Goal: Task Accomplishment & Management: Use online tool/utility

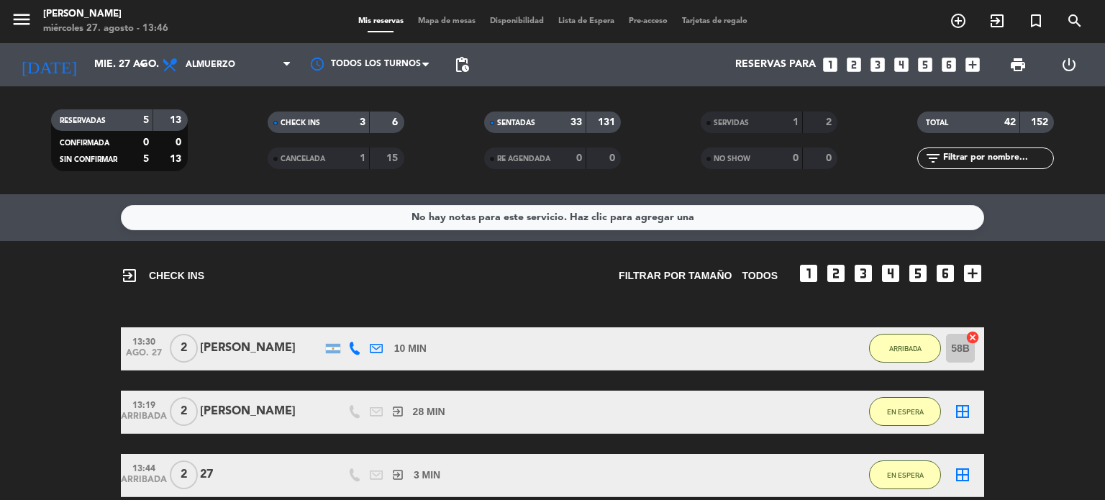
click at [988, 160] on input "text" at bounding box center [998, 158] width 112 height 16
type input "FED"
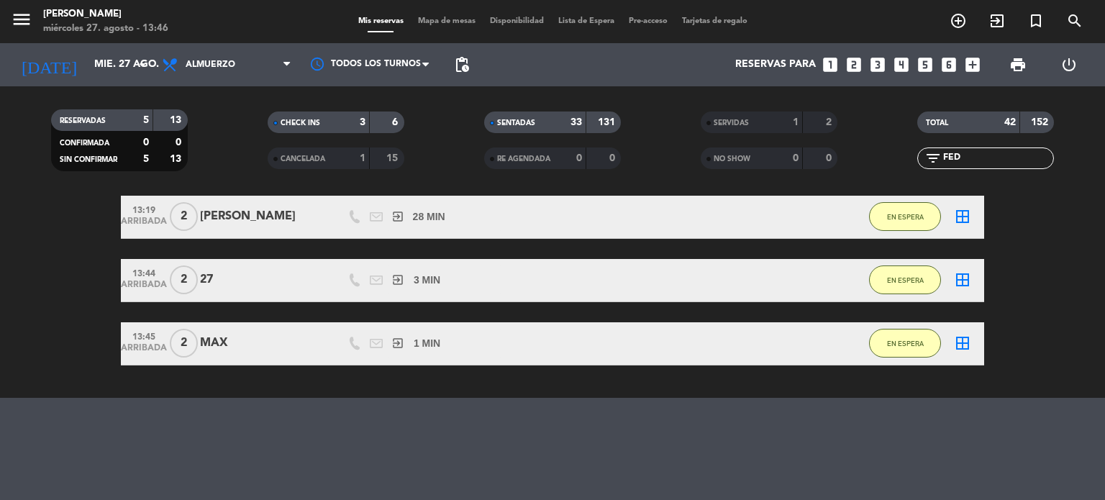
scroll to position [124, 0]
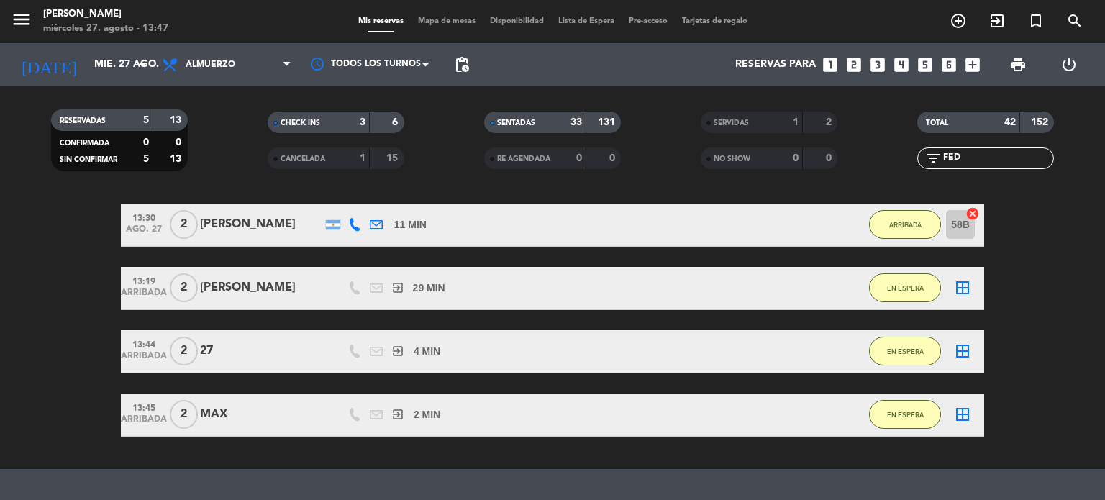
drag, startPoint x: 978, startPoint y: 155, endPoint x: 908, endPoint y: 176, distance: 73.7
click at [909, 176] on div "TOTAL 42 152 filter_list FED" at bounding box center [986, 140] width 217 height 79
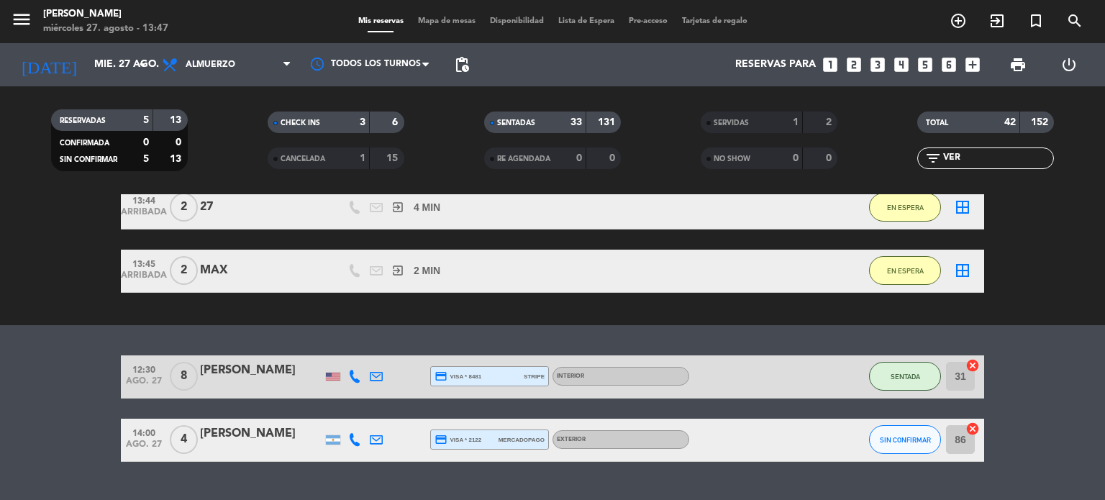
scroll to position [301, 0]
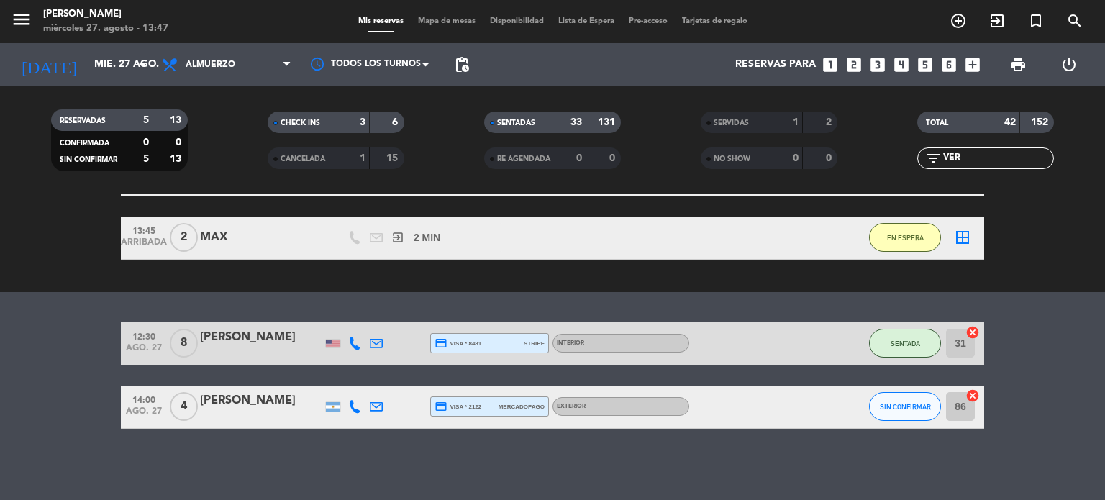
type input "VER"
click at [903, 396] on button "SIN CONFIRMAR" at bounding box center [905, 406] width 72 height 29
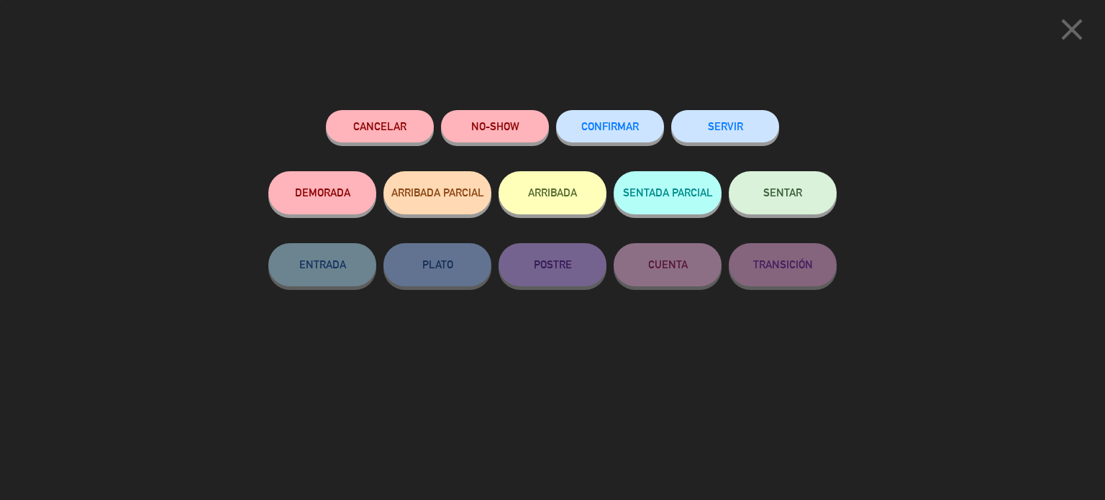
click at [585, 197] on button "ARRIBADA" at bounding box center [553, 192] width 108 height 43
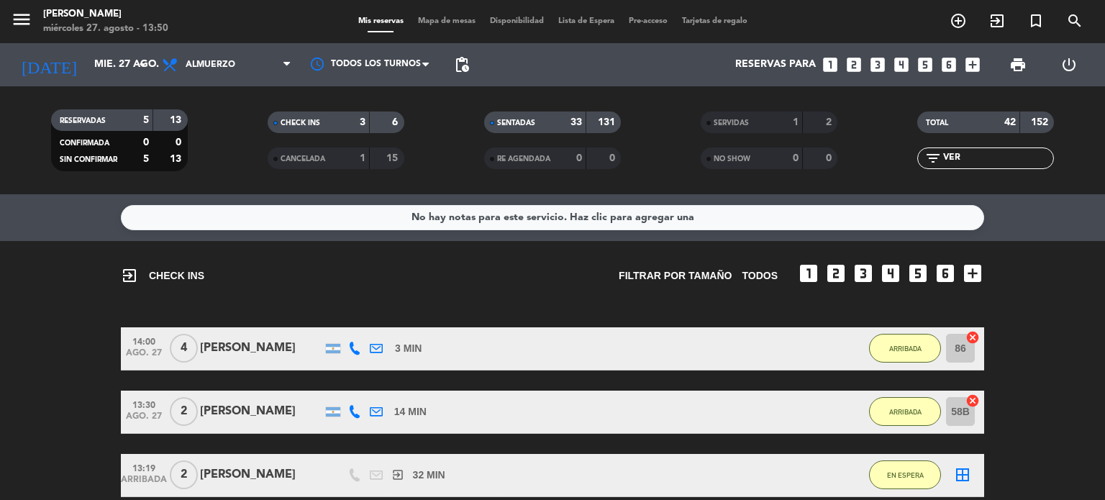
scroll to position [72, 0]
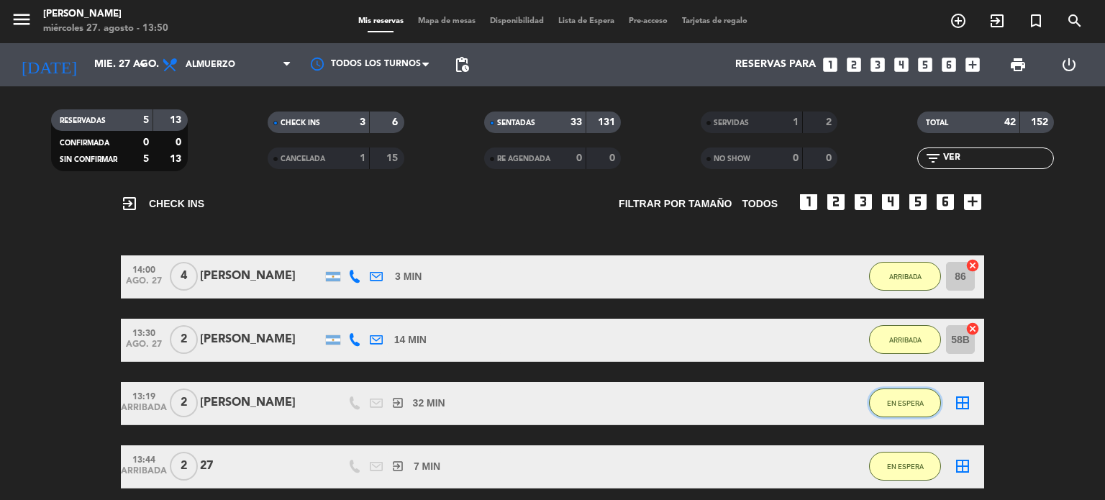
click at [922, 392] on button "EN ESPERA" at bounding box center [905, 402] width 72 height 29
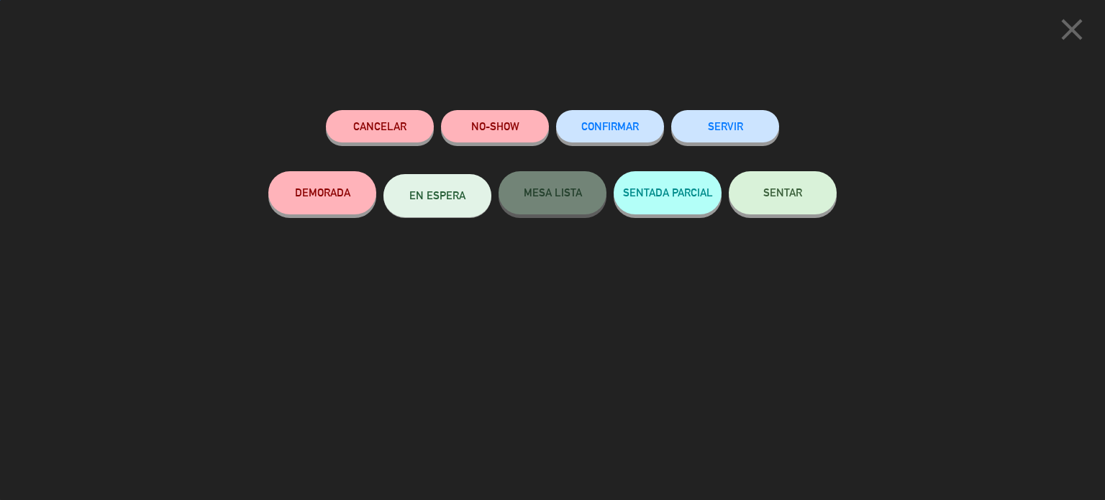
click at [820, 181] on button "SENTAR" at bounding box center [783, 192] width 108 height 43
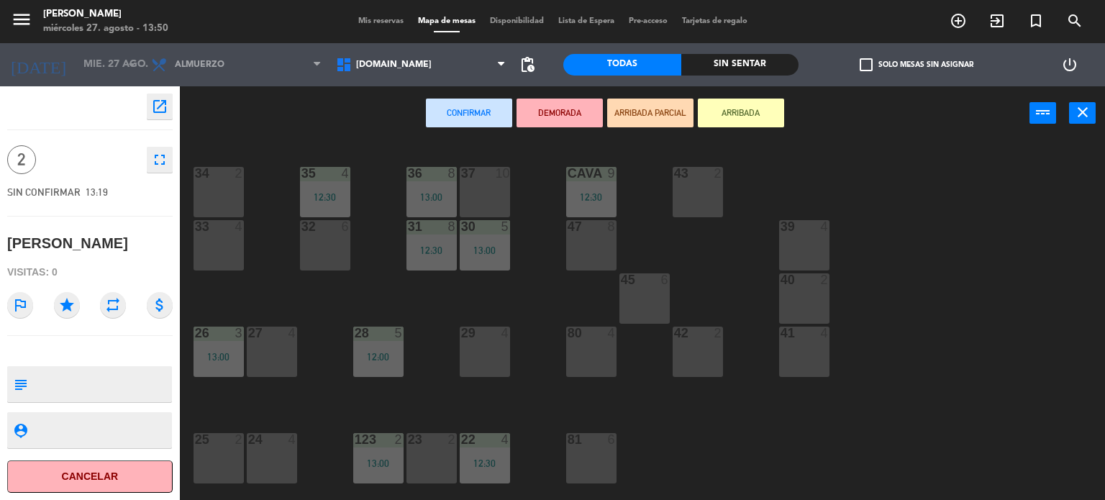
click at [301, 352] on div "34 2 35 4 12:30 36 8 13:00 43 2 37 10 CAVA 9 12:30 33 4 32 6 31 8 12:30 30 5 13…" at bounding box center [648, 321] width 914 height 360
click at [291, 356] on div "27 4" at bounding box center [272, 352] width 50 height 50
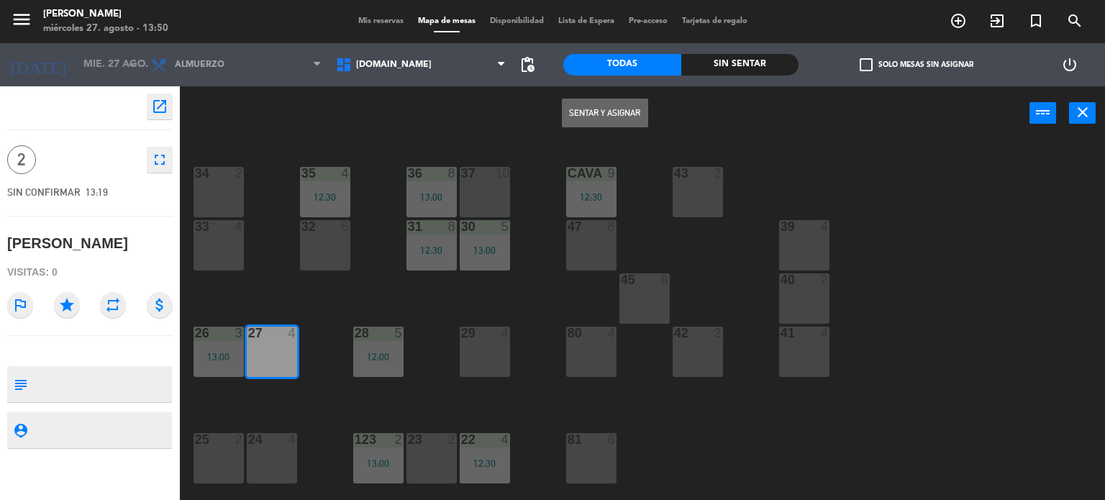
click at [592, 94] on div "Sentar y Asignar power_input close" at bounding box center [605, 113] width 850 height 55
click at [590, 112] on button "Sentar y Asignar" at bounding box center [605, 113] width 86 height 29
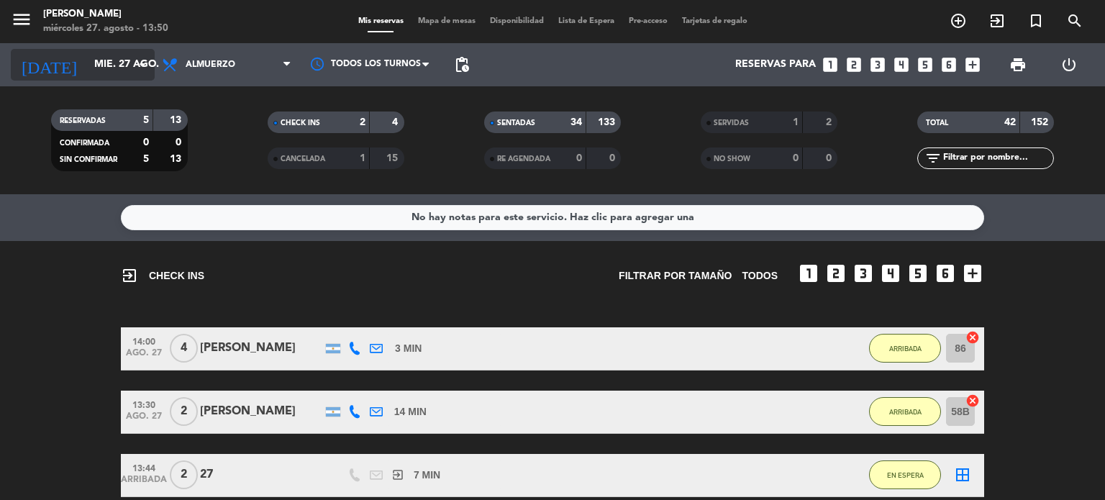
click at [87, 68] on input "mié. 27 ago." at bounding box center [155, 65] width 137 height 26
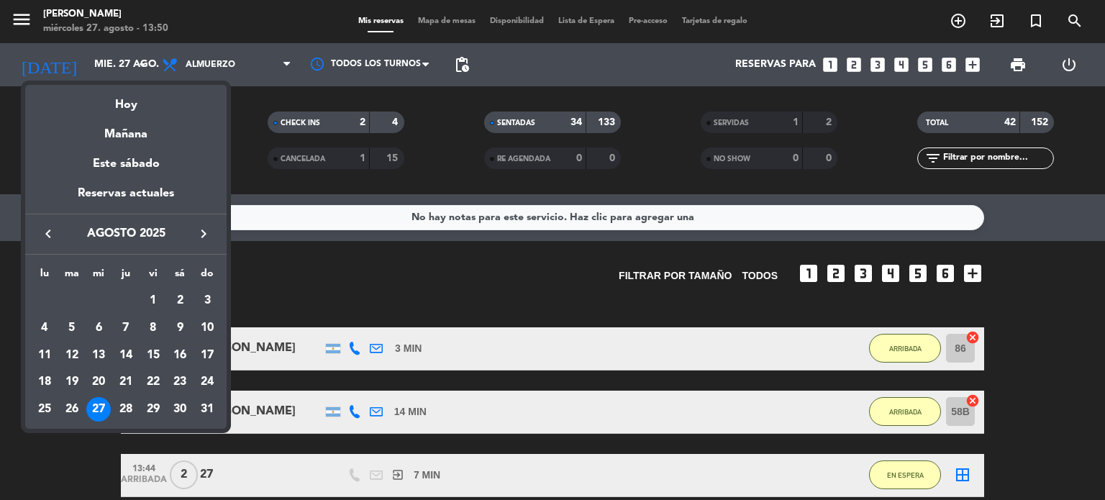
click at [199, 241] on icon "keyboard_arrow_right" at bounding box center [203, 233] width 17 height 17
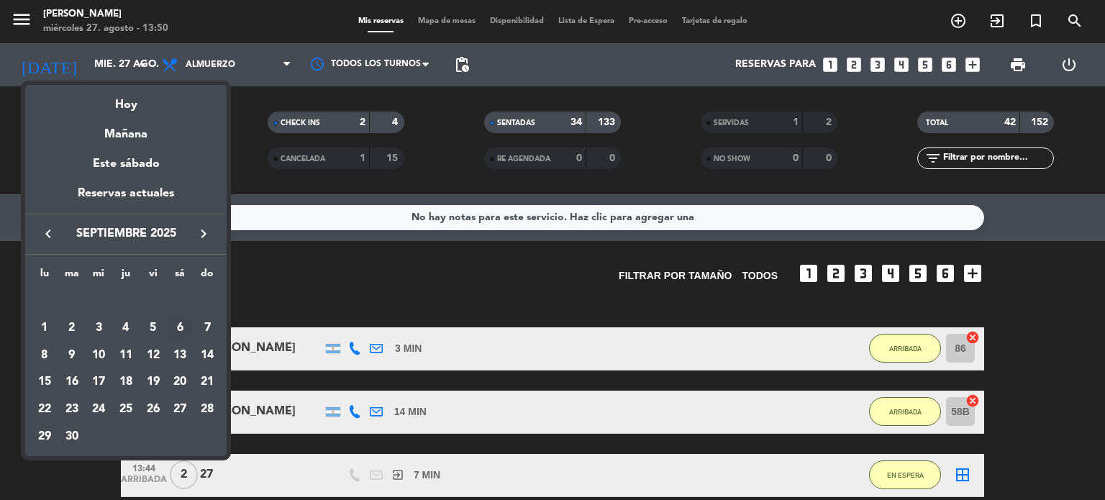
click at [174, 327] on div "6" at bounding box center [180, 328] width 24 height 24
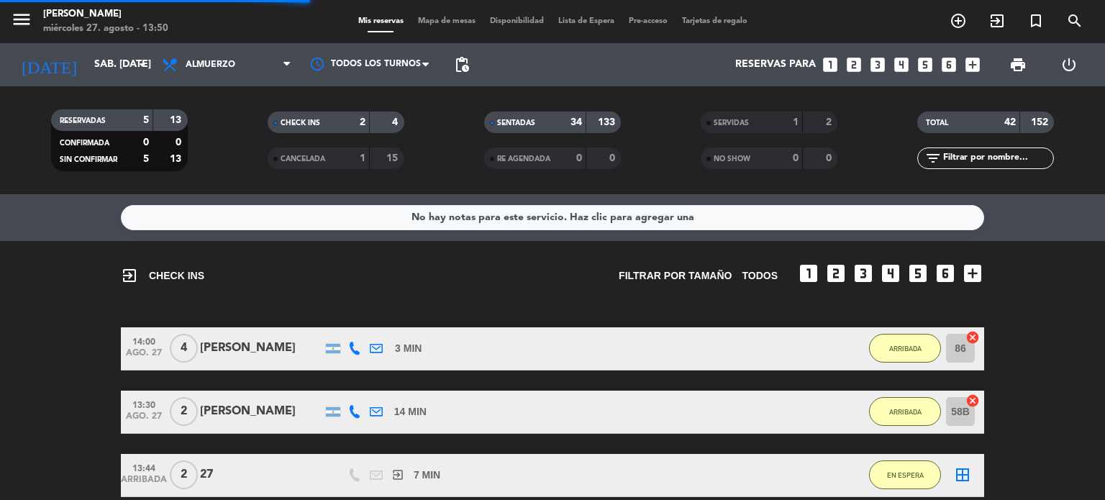
click at [216, 83] on div "Todos los servicios Almuerzo Cena Almuerzo Todos los servicios Almuerzo Cena" at bounding box center [227, 64] width 144 height 43
click at [222, 58] on span "Almuerzo" at bounding box center [227, 65] width 144 height 32
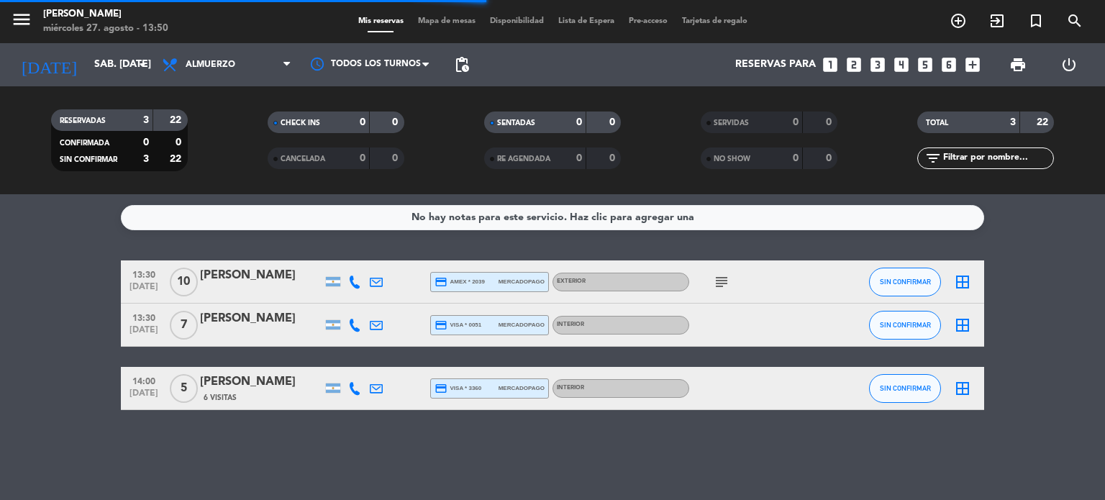
click at [222, 158] on filter-checkbox "RESERVADAS 3 22 CONFIRMADA 0 0 SIN CONFIRMAR 3 22" at bounding box center [119, 140] width 217 height 62
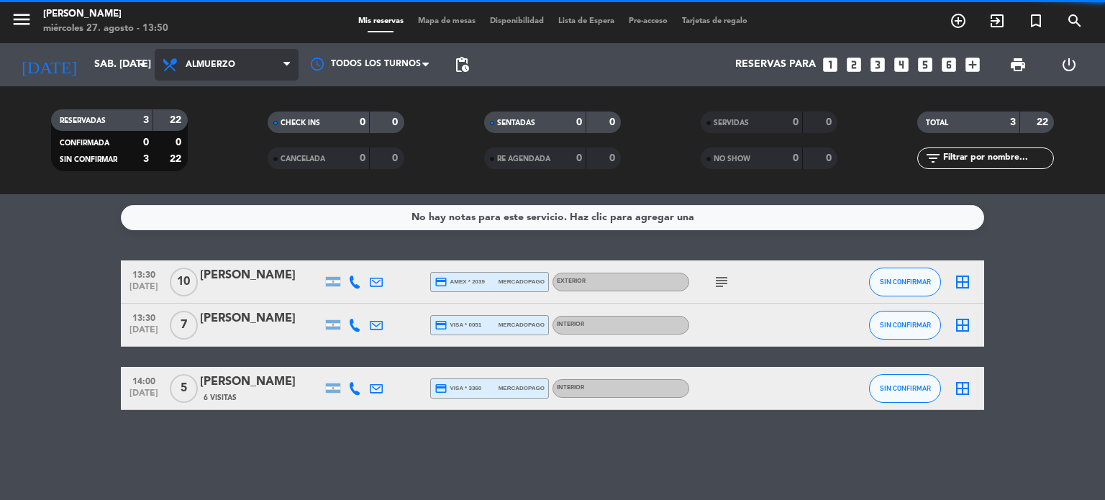
click at [235, 75] on span "Almuerzo" at bounding box center [227, 65] width 144 height 32
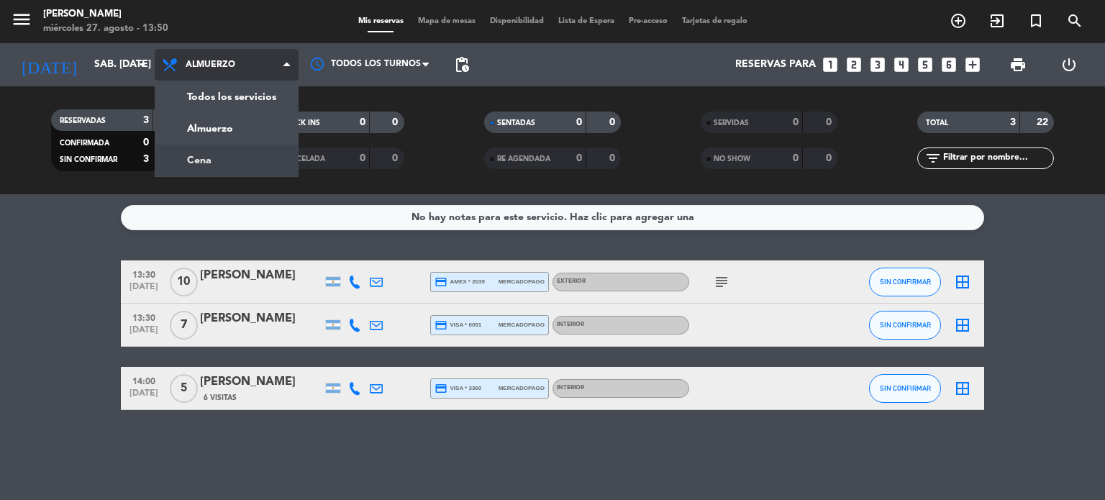
click at [230, 153] on div "menu [PERSON_NAME] miércoles 27. agosto - 13:50 Mis reservas Mapa de mesas Disp…" at bounding box center [552, 97] width 1105 height 194
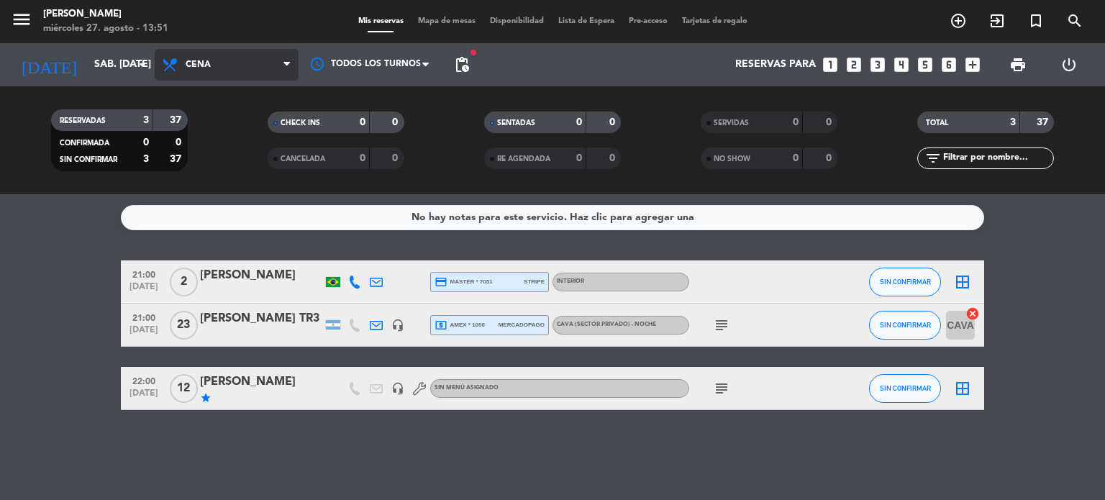
drag, startPoint x: 199, startPoint y: 60, endPoint x: 189, endPoint y: 88, distance: 29.8
click at [201, 60] on span "Cena" at bounding box center [198, 65] width 25 height 10
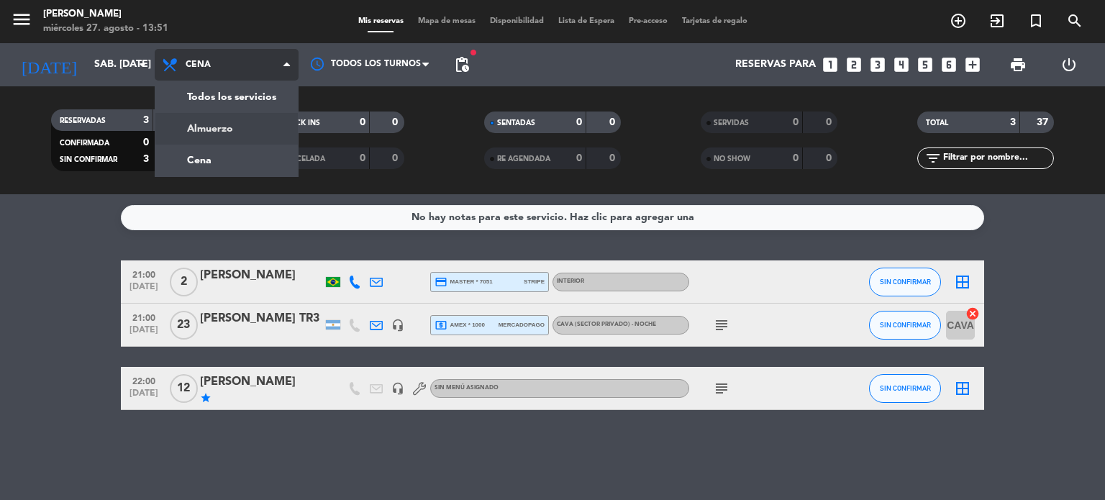
click at [183, 116] on div "menu [PERSON_NAME] miércoles 27. agosto - 13:51 Mis reservas Mapa de mesas Disp…" at bounding box center [552, 97] width 1105 height 194
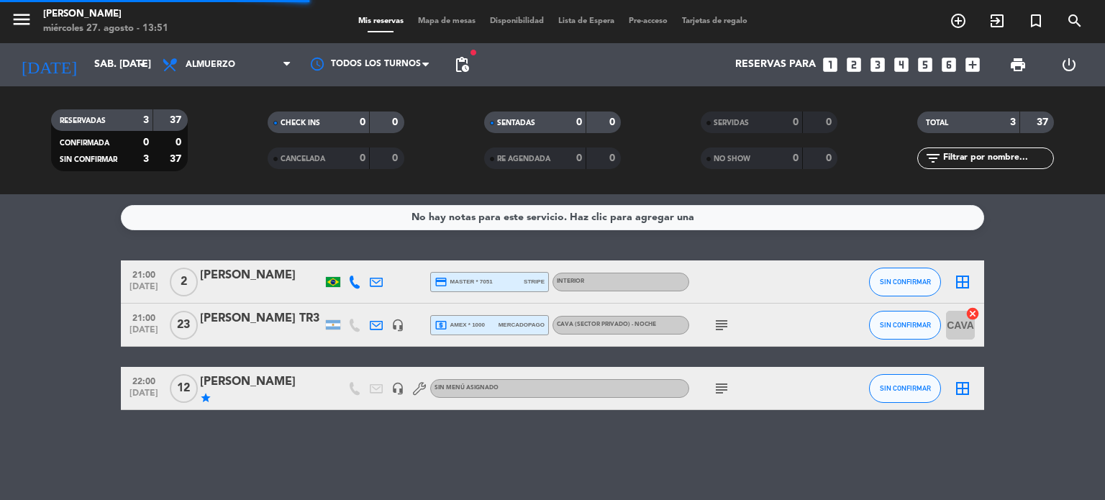
click at [127, 89] on div "RESERVADAS 3 37 CONFIRMADA 0 0 SIN CONFIRMAR 3 37 CHECK INS 0 0 CANCELADA 0 0 S…" at bounding box center [552, 140] width 1105 height 108
click at [127, 73] on input "sáb. [DATE]" at bounding box center [155, 65] width 137 height 26
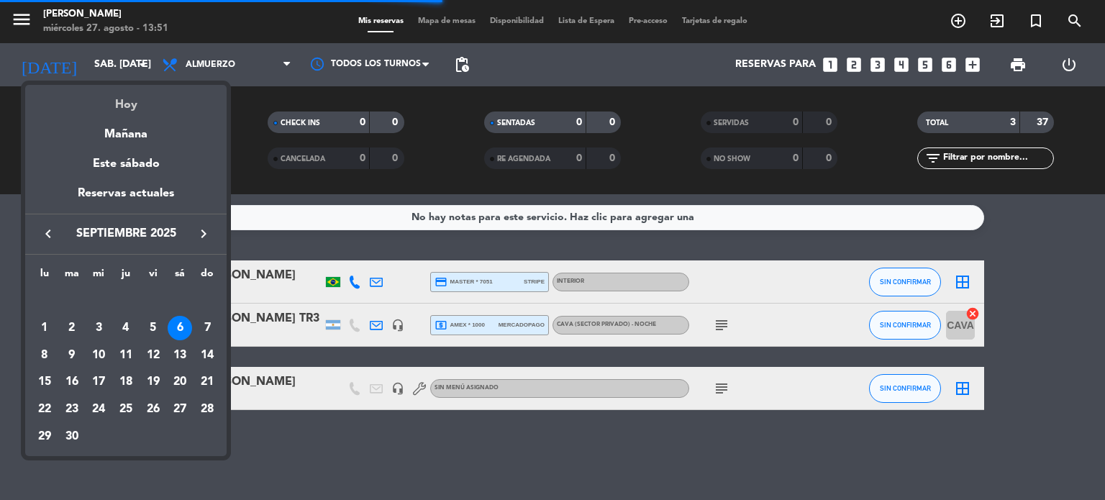
click at [127, 94] on div "Hoy" at bounding box center [125, 99] width 201 height 29
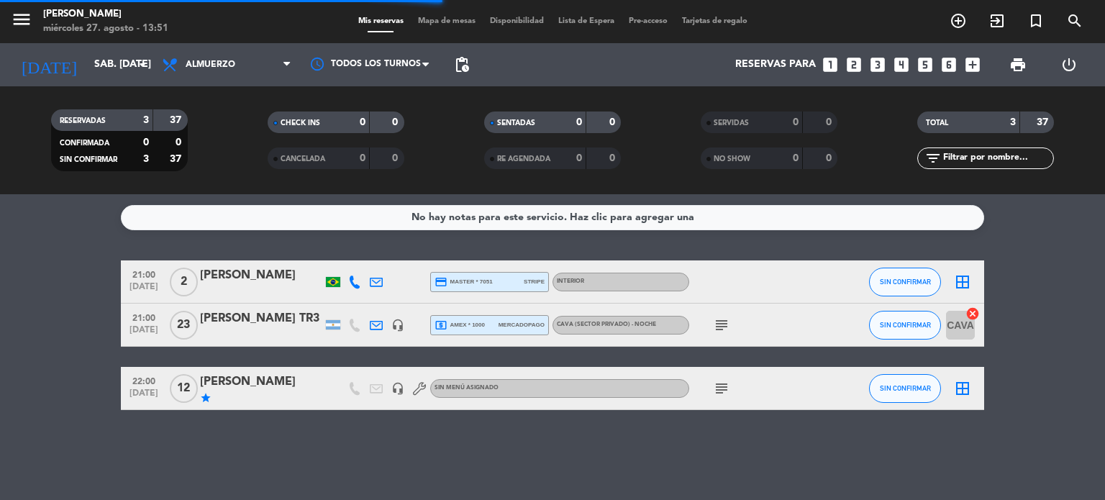
type input "mié. 27 ago."
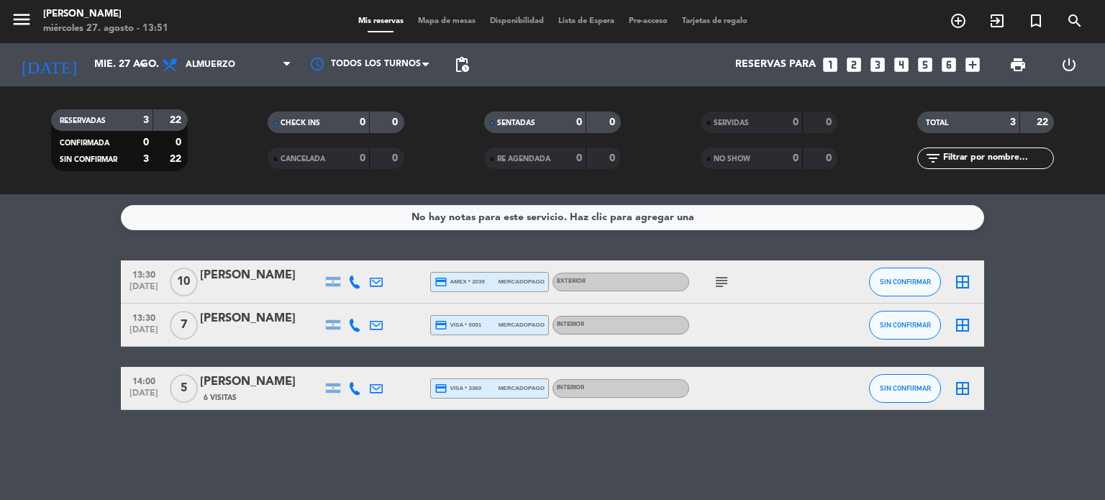
click at [1013, 155] on input "text" at bounding box center [998, 158] width 112 height 16
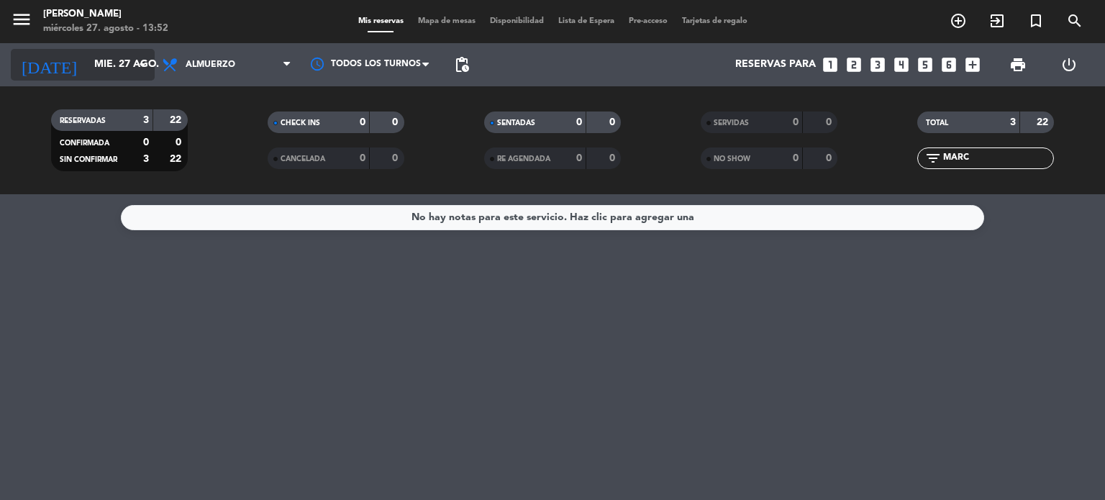
click at [118, 60] on input "mié. 27 ago." at bounding box center [155, 65] width 137 height 26
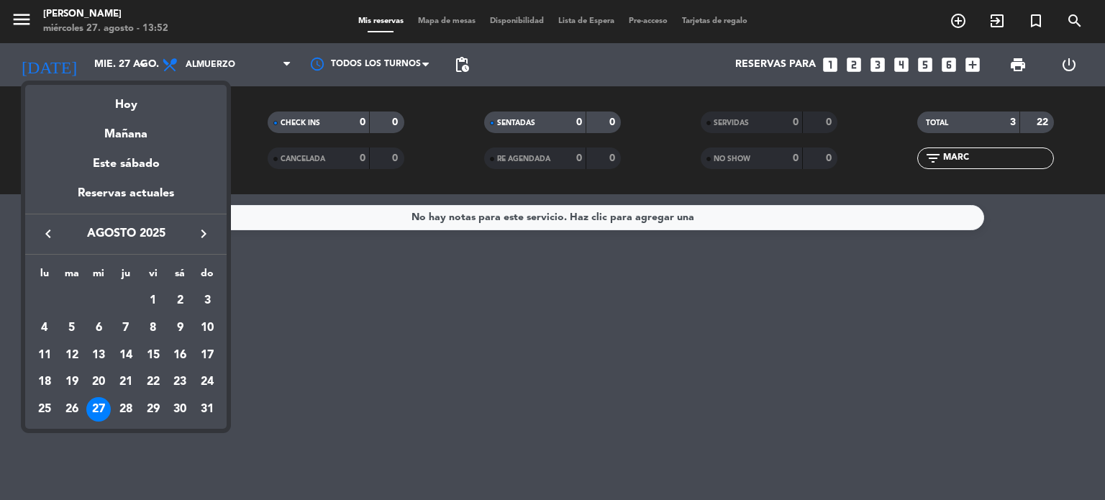
click at [324, 271] on div at bounding box center [552, 250] width 1105 height 500
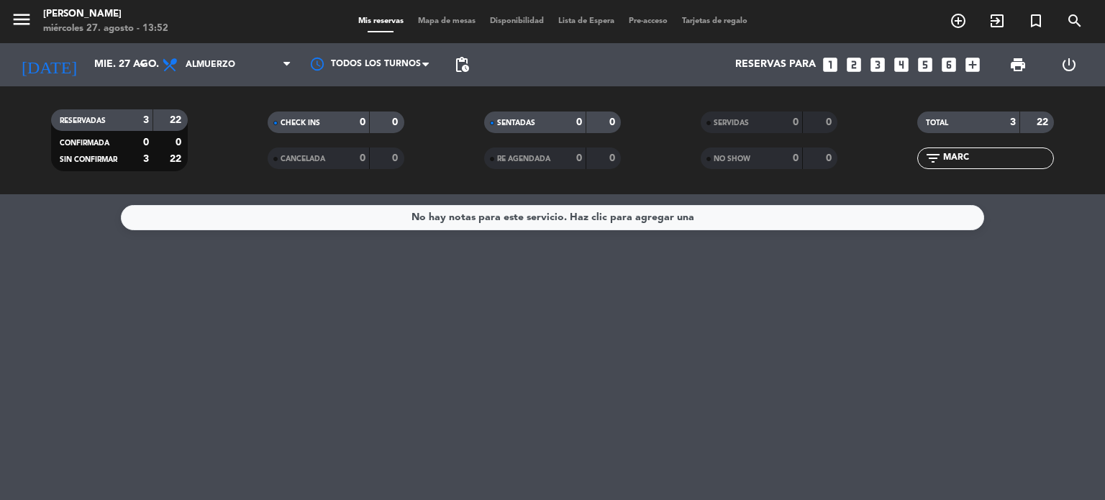
click at [1002, 158] on input "MARC" at bounding box center [998, 158] width 112 height 16
type input "SOR"
click at [597, 379] on div "No hay notas para este servicio. Haz clic para agregar una" at bounding box center [552, 347] width 1105 height 306
click at [973, 157] on input "SOR" at bounding box center [998, 158] width 112 height 16
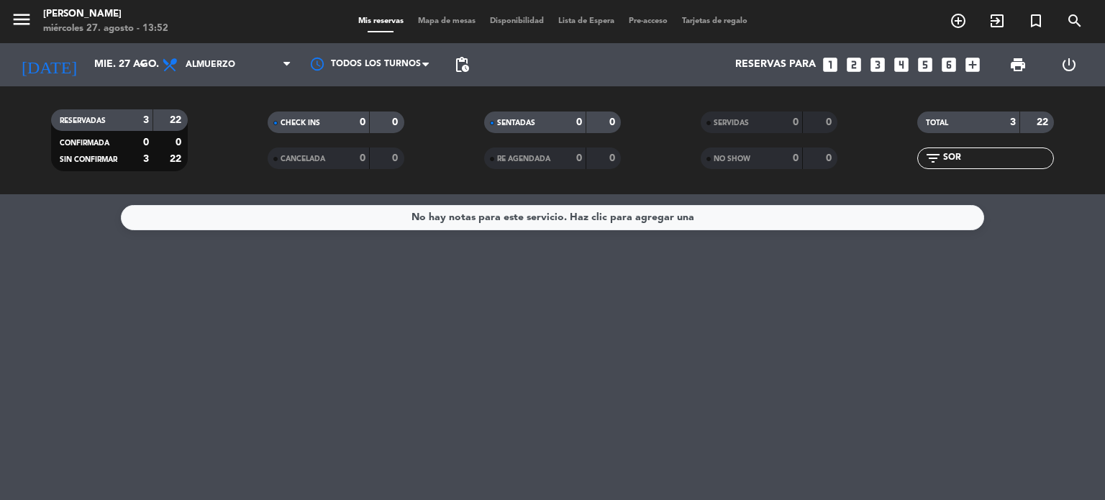
click at [973, 157] on input "SOR" at bounding box center [998, 158] width 112 height 16
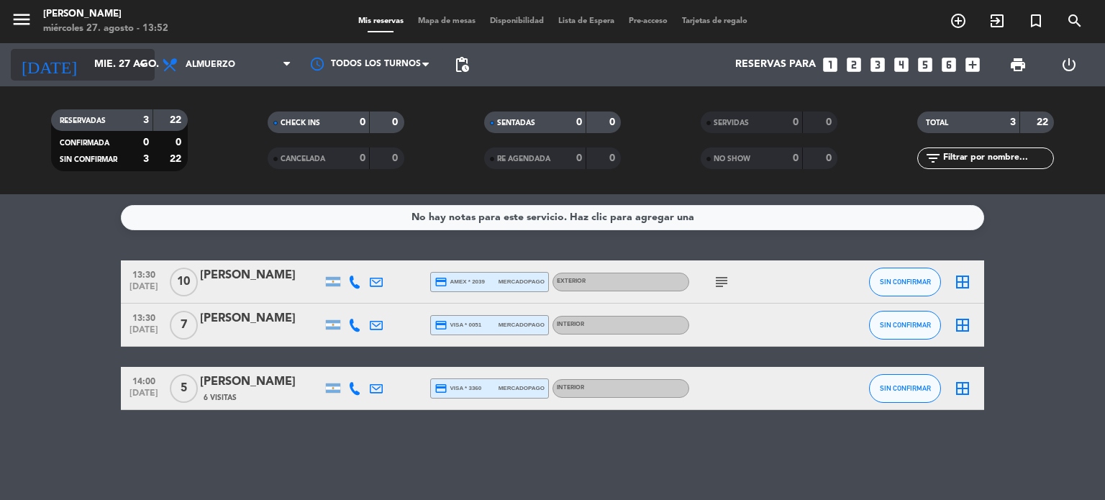
click at [111, 60] on input "mié. 27 ago." at bounding box center [155, 65] width 137 height 26
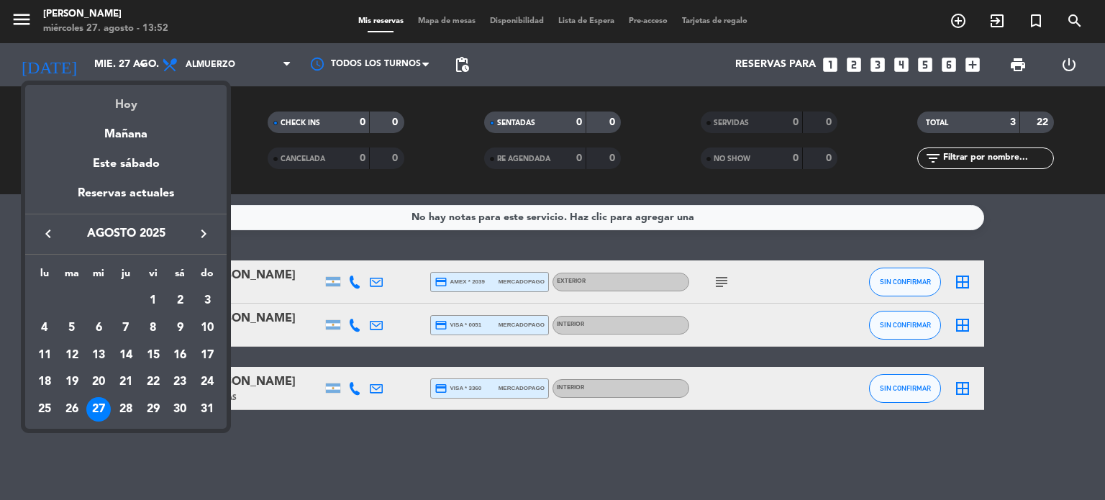
click at [136, 101] on div "Hoy" at bounding box center [125, 99] width 201 height 29
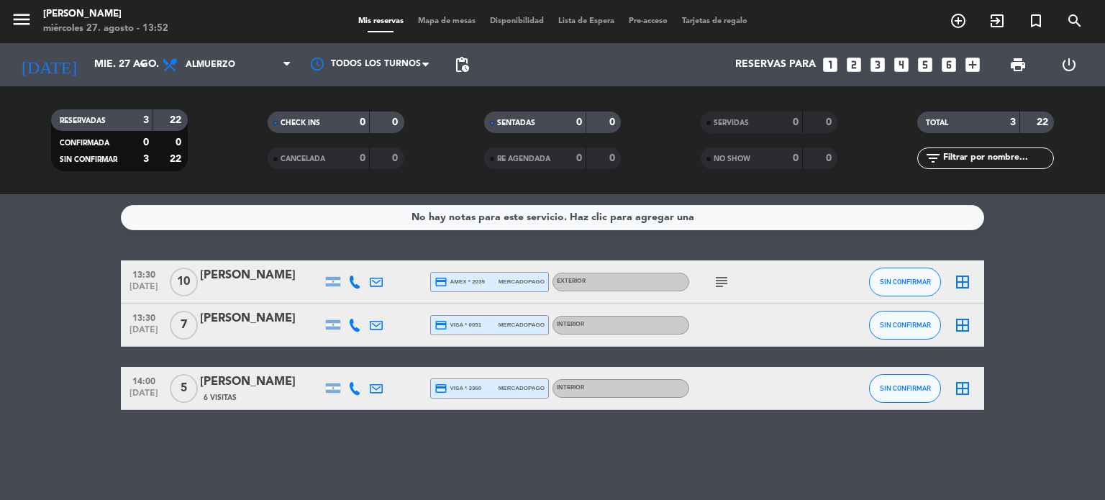
click at [414, 25] on span "Mapa de mesas" at bounding box center [447, 21] width 72 height 8
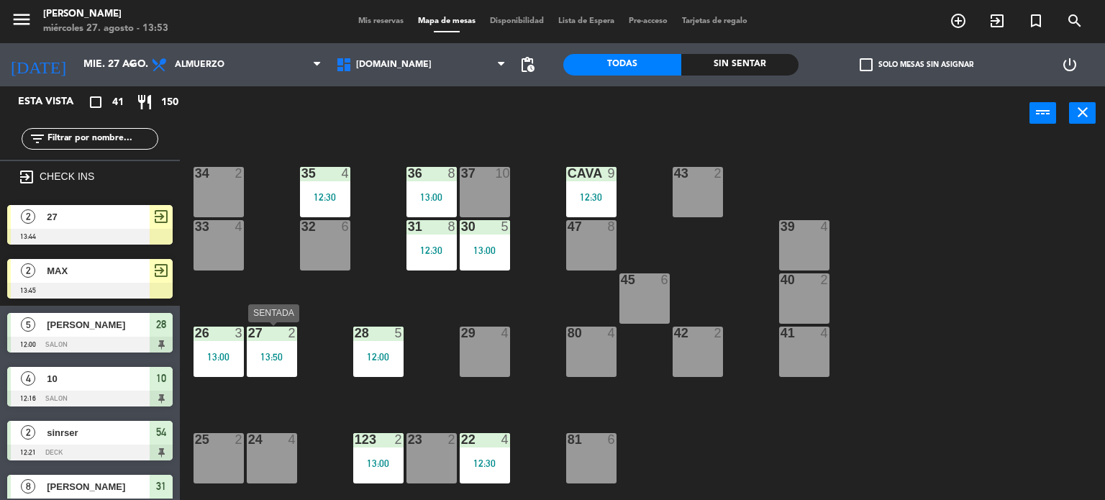
click at [265, 345] on div "27 2 13:50" at bounding box center [272, 352] width 50 height 50
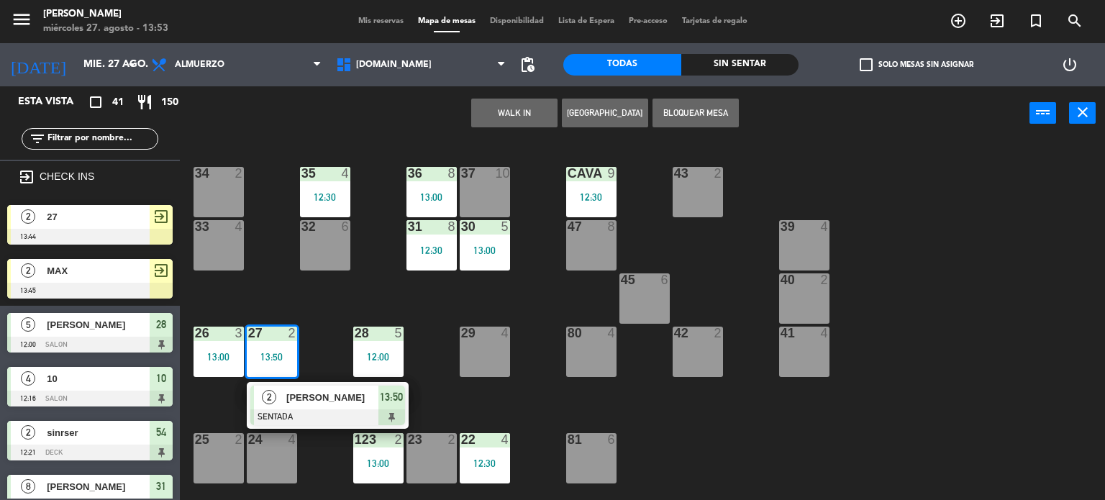
scroll to position [360, 0]
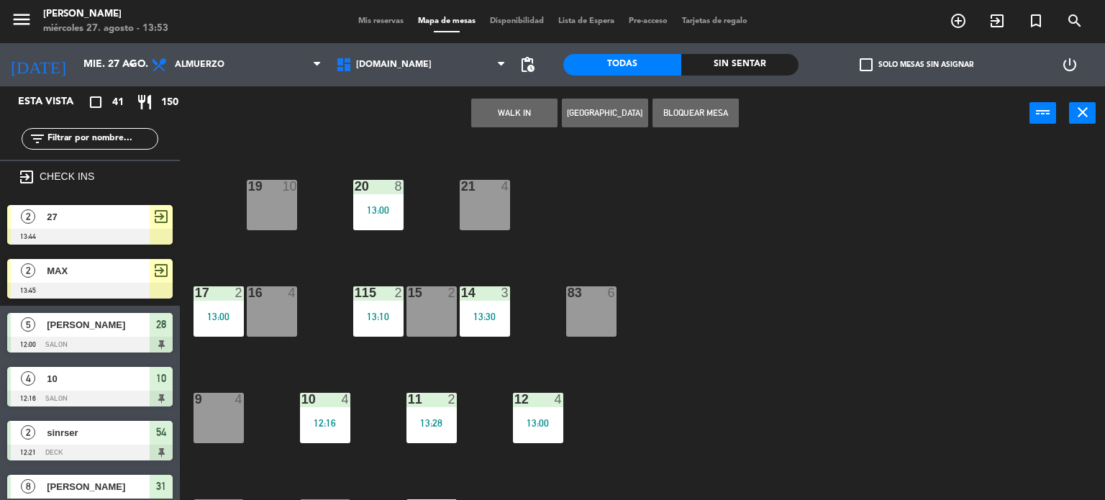
drag, startPoint x: 212, startPoint y: 412, endPoint x: 357, endPoint y: 283, distance: 194.2
click at [213, 412] on div "9 4" at bounding box center [219, 418] width 50 height 50
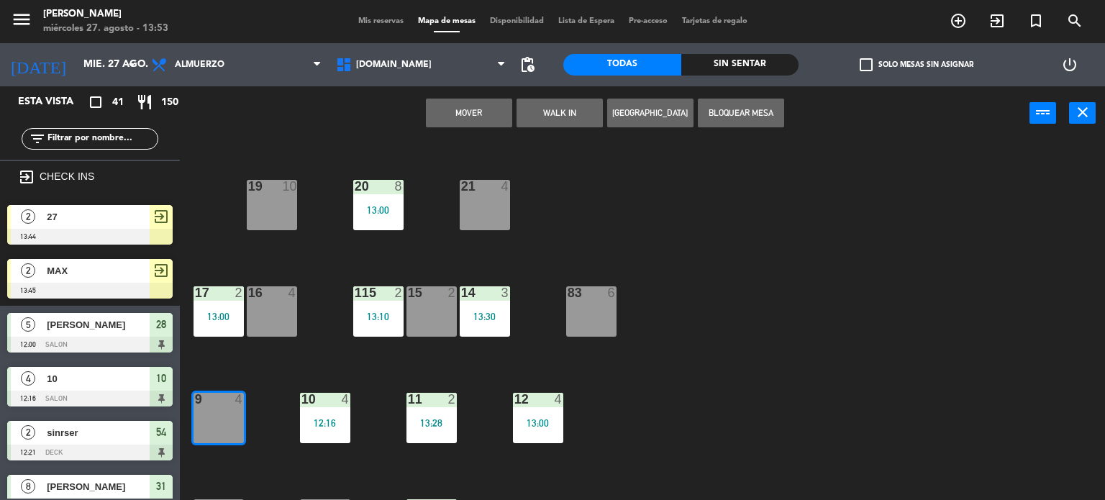
click at [461, 124] on button "Mover" at bounding box center [469, 113] width 86 height 29
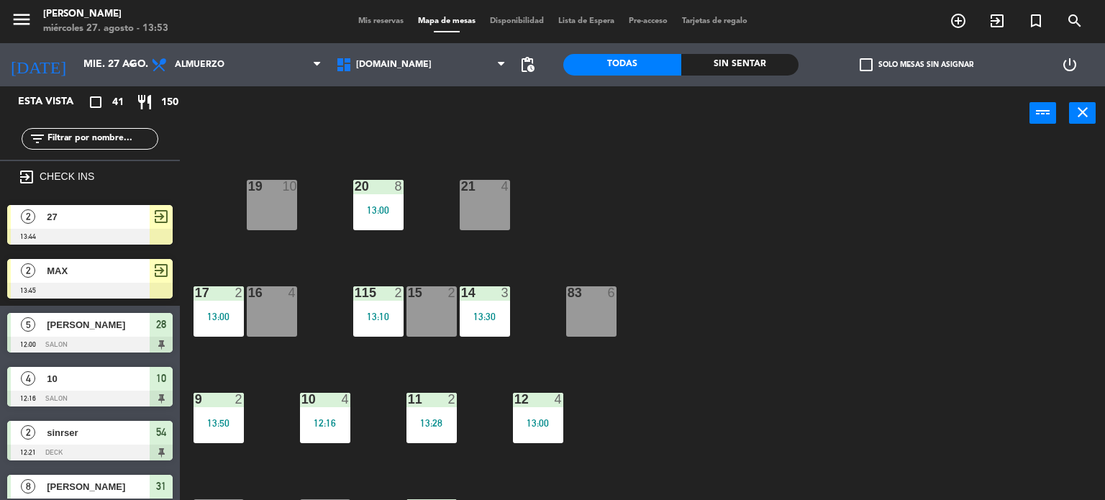
scroll to position [72, 0]
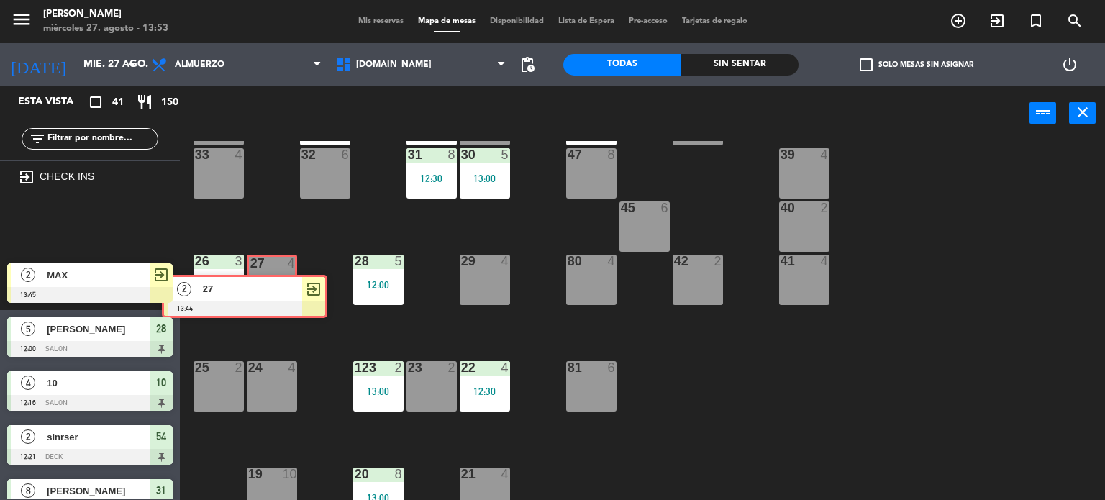
drag, startPoint x: 109, startPoint y: 209, endPoint x: 264, endPoint y: 280, distance: 170.0
click at [264, 280] on div "Esta vista crop_square 41 restaurant 150 filter_list exit_to_app CHECK INS 2 27…" at bounding box center [552, 293] width 1105 height 414
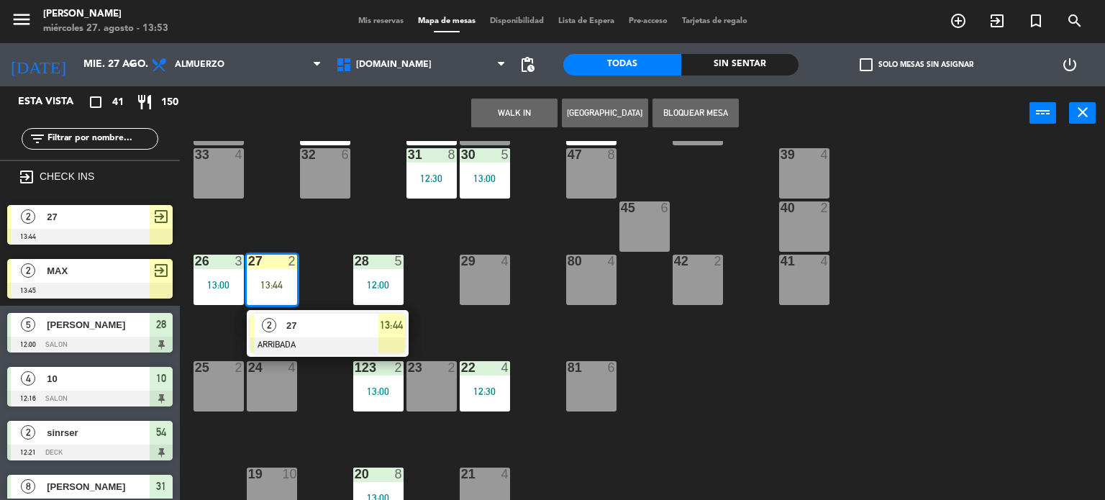
click at [295, 316] on div "27" at bounding box center [332, 326] width 94 height 24
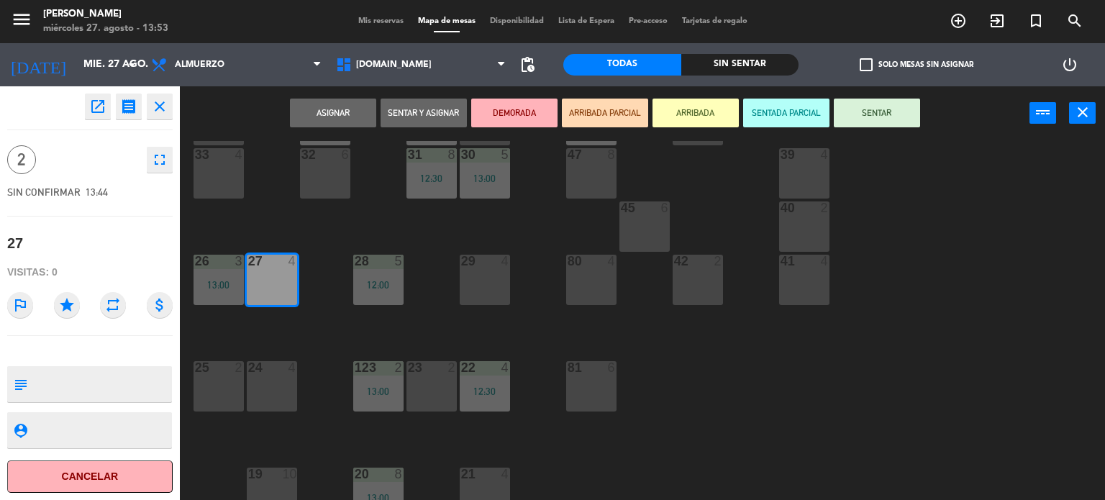
click at [886, 106] on button "SENTAR" at bounding box center [877, 113] width 86 height 29
click at [901, 118] on button "SENTAR" at bounding box center [877, 113] width 86 height 29
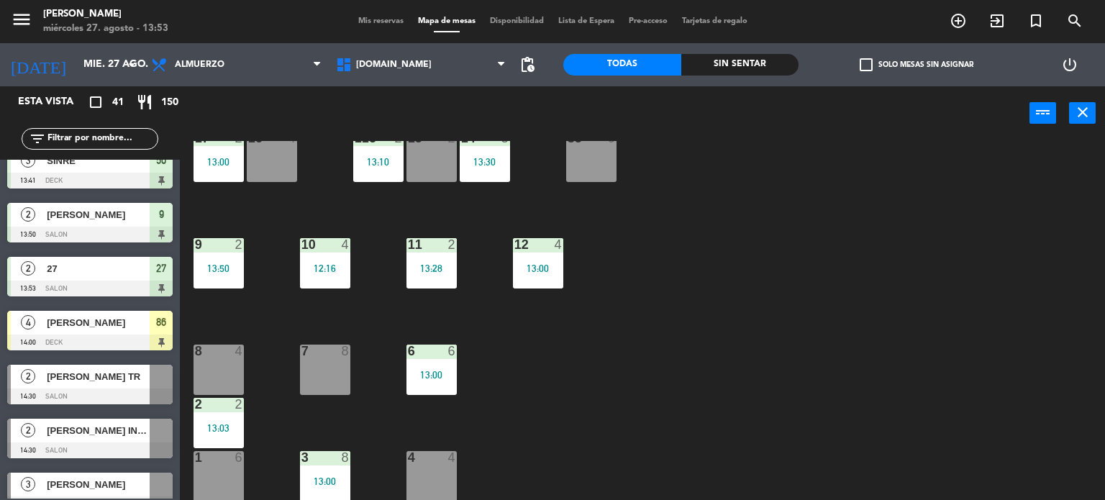
scroll to position [1911, 0]
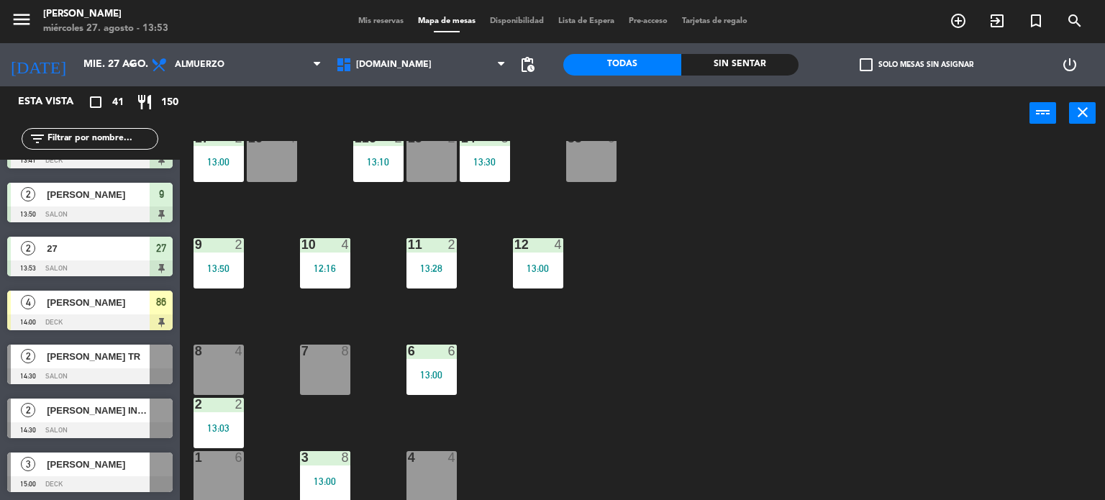
drag, startPoint x: 140, startPoint y: 301, endPoint x: 412, endPoint y: 233, distance: 280.4
click at [142, 301] on div "4 [PERSON_NAME] 14:00 DECK 86" at bounding box center [90, 310] width 180 height 54
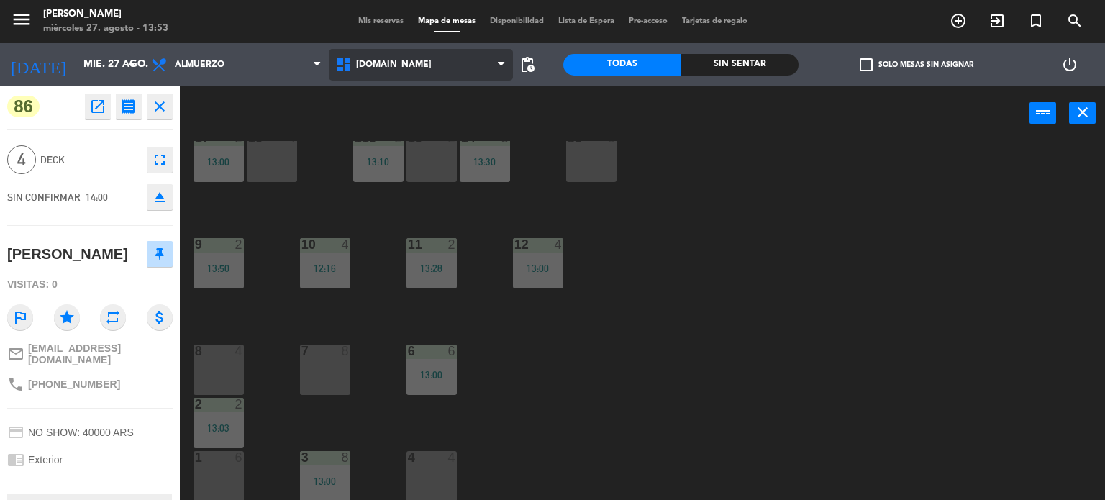
click at [409, 66] on span "[DOMAIN_NAME]" at bounding box center [421, 65] width 185 height 32
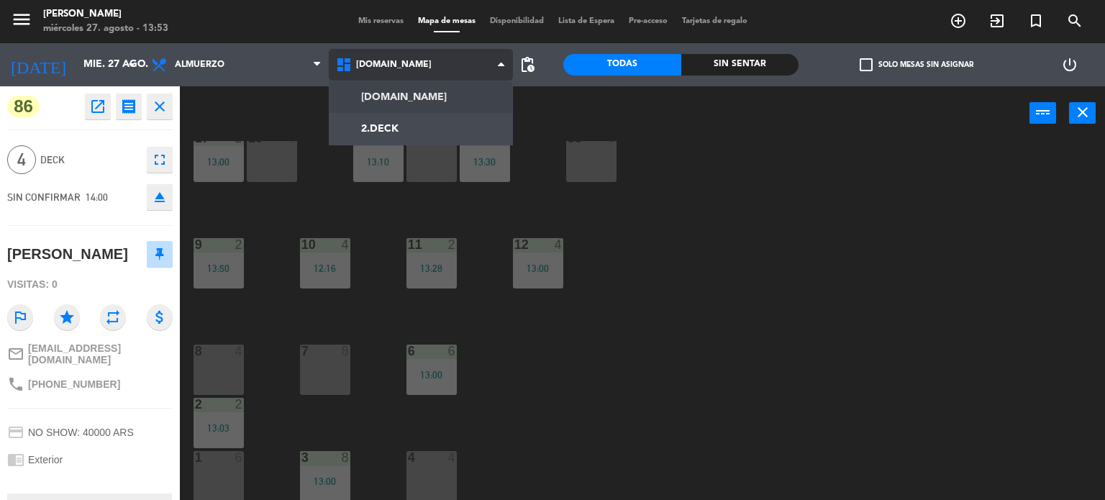
scroll to position [0, 0]
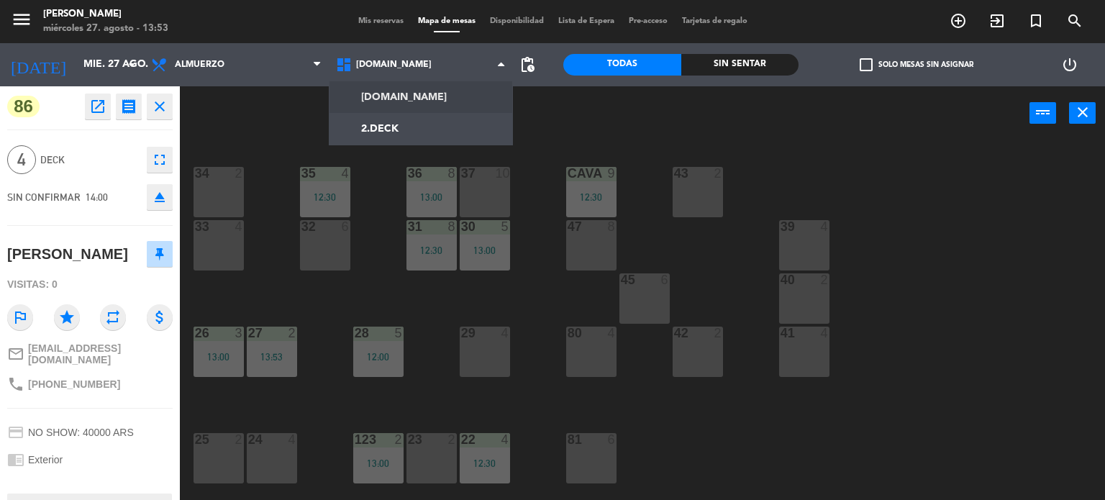
click at [409, 112] on ng-component "menu [PERSON_NAME] miércoles 27. agosto - 13:53 Mis reservas Mapa de mesas Disp…" at bounding box center [552, 250] width 1105 height 501
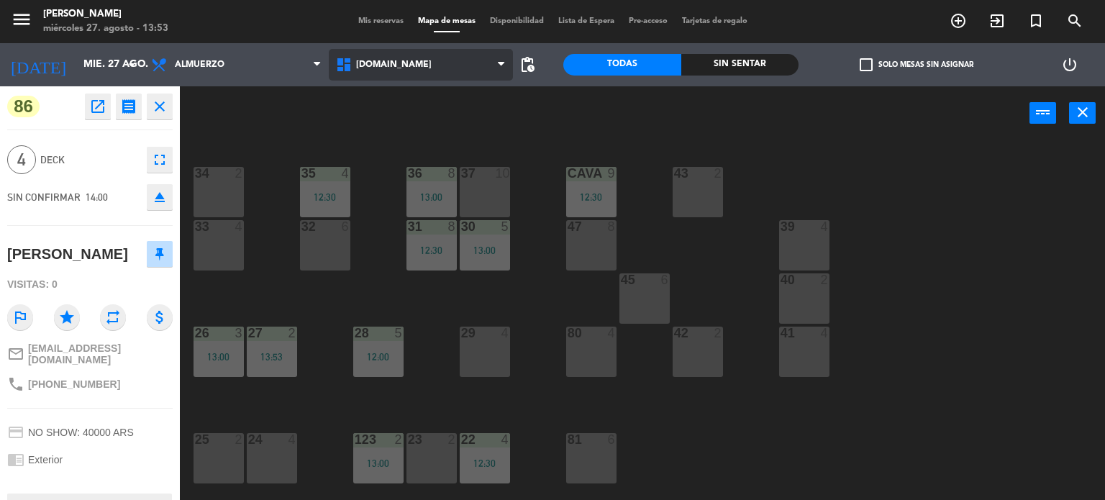
click at [399, 73] on span "[DOMAIN_NAME]" at bounding box center [421, 65] width 185 height 32
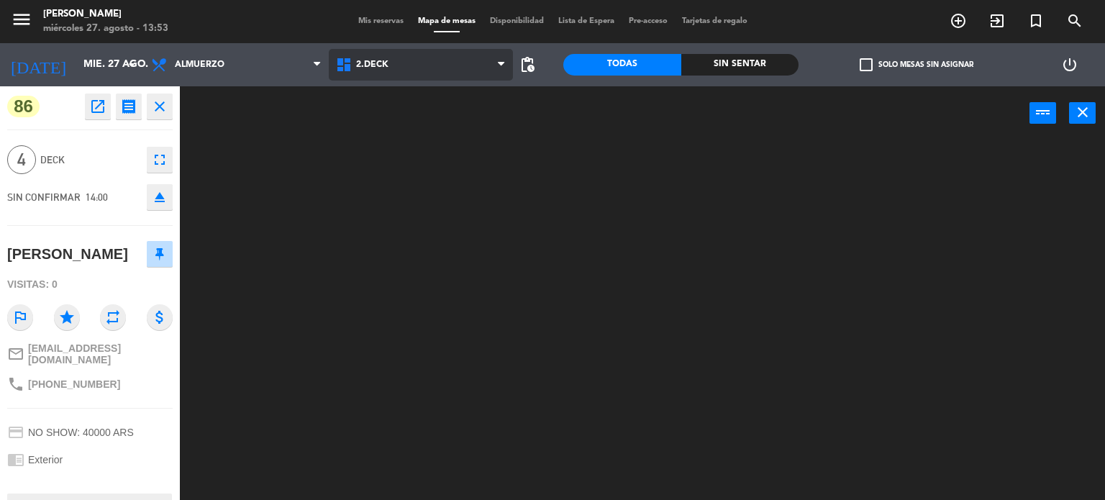
click at [383, 129] on ng-component "menu [PERSON_NAME] miércoles 27. agosto - 13:53 Mis reservas Mapa de mesas Disp…" at bounding box center [552, 250] width 1105 height 501
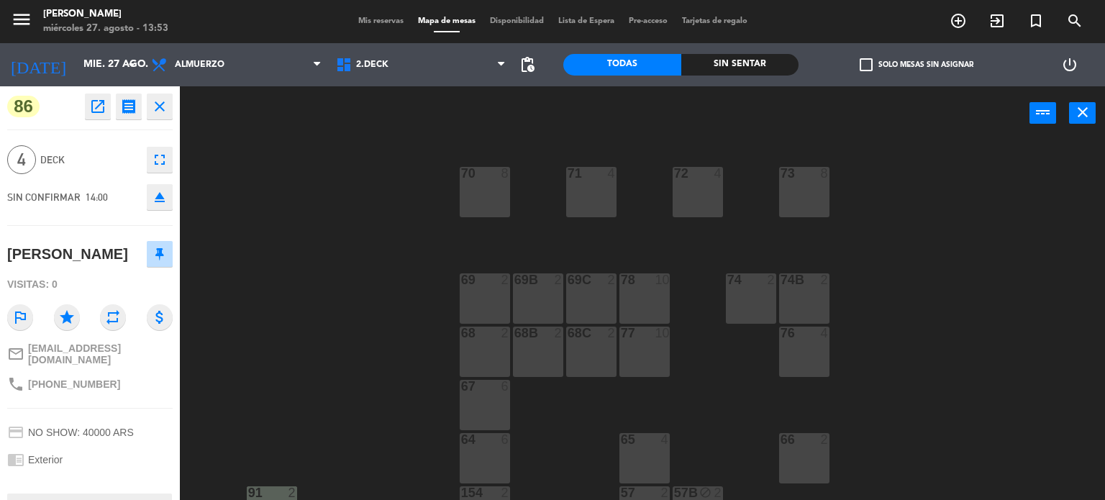
scroll to position [301, 0]
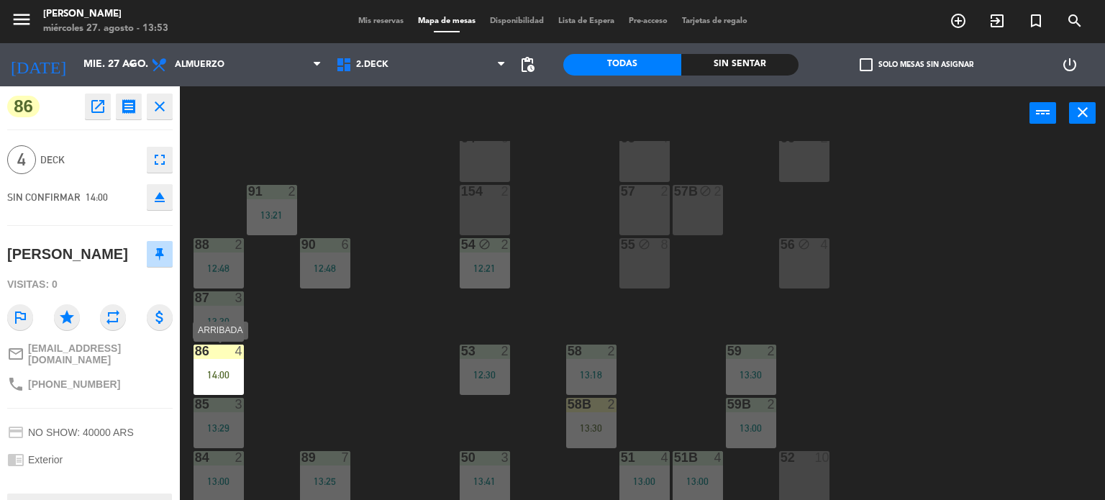
click at [237, 352] on div "4" at bounding box center [239, 351] width 9 height 13
click at [302, 353] on div "71 4 72 4 73 8 70 8 74 2 74B 2 69 2 69B 2 69C 2 78 10 77 10 76 4 68 2 68B 2 68C…" at bounding box center [648, 321] width 914 height 360
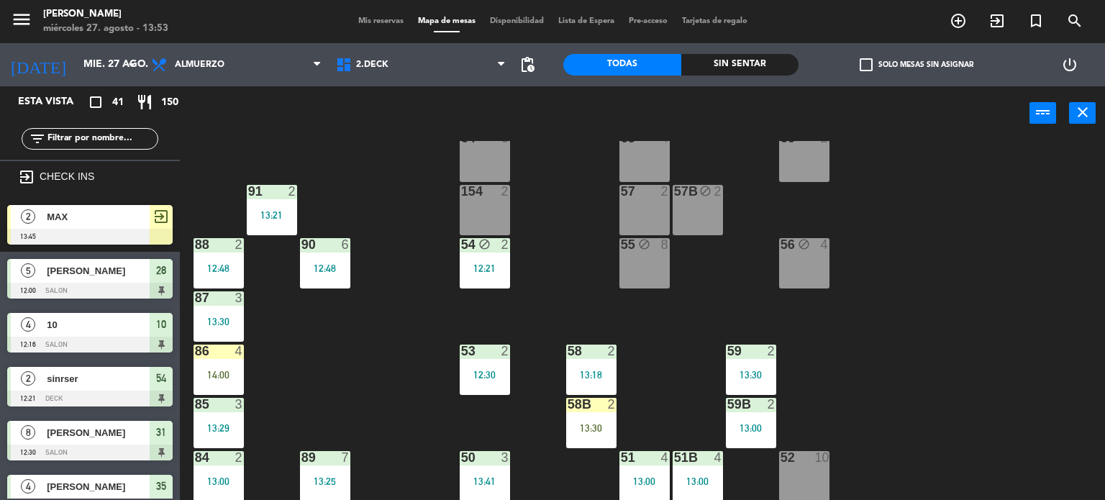
scroll to position [578, 0]
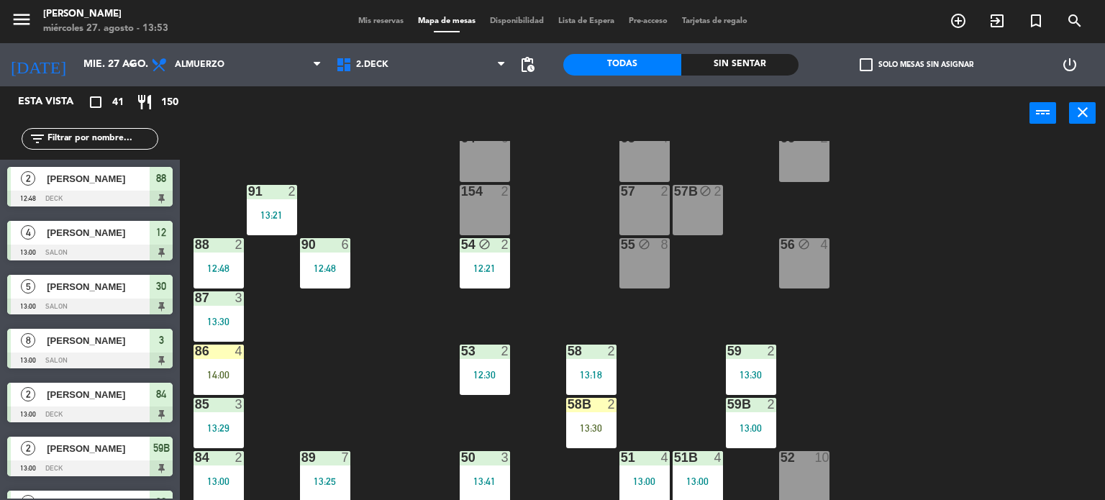
click at [239, 317] on div "13:30" at bounding box center [219, 322] width 50 height 10
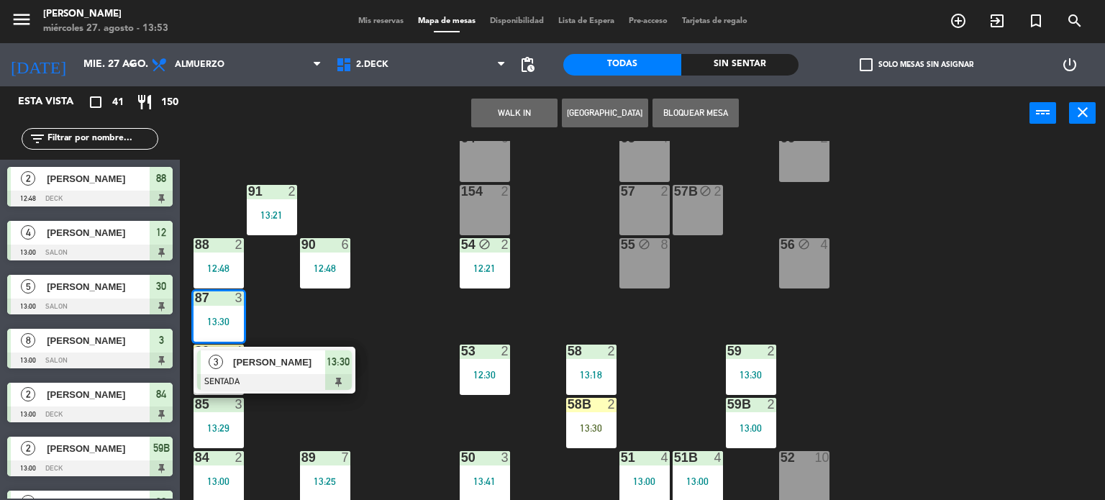
click at [224, 350] on div "3" at bounding box center [216, 362] width 31 height 24
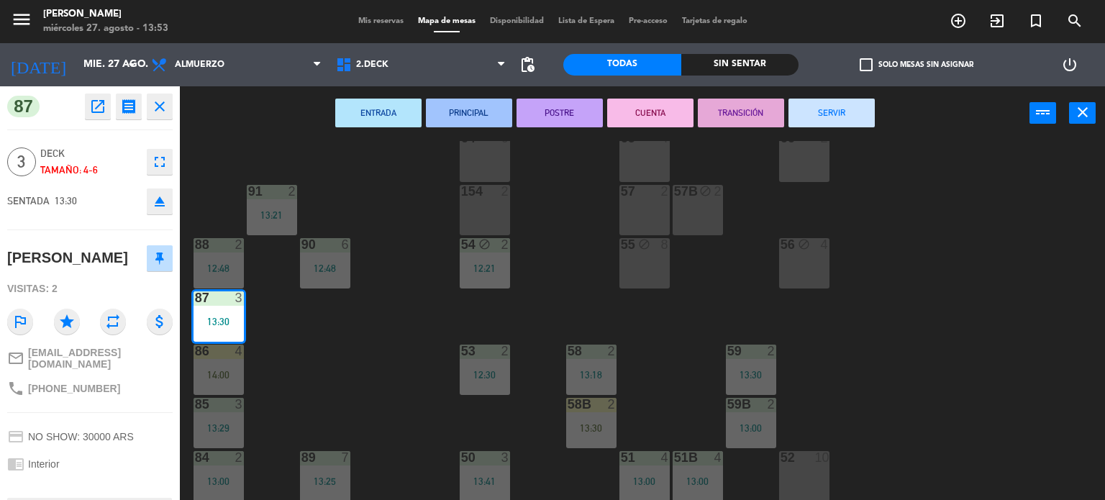
click at [215, 361] on div "86 4 14:00" at bounding box center [219, 370] width 50 height 50
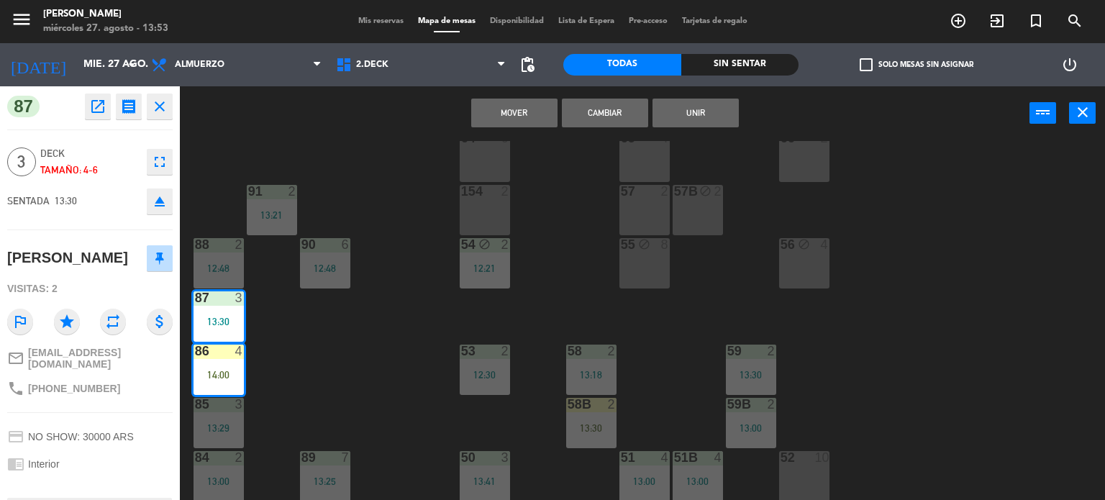
click at [521, 111] on button "Mover" at bounding box center [514, 113] width 86 height 29
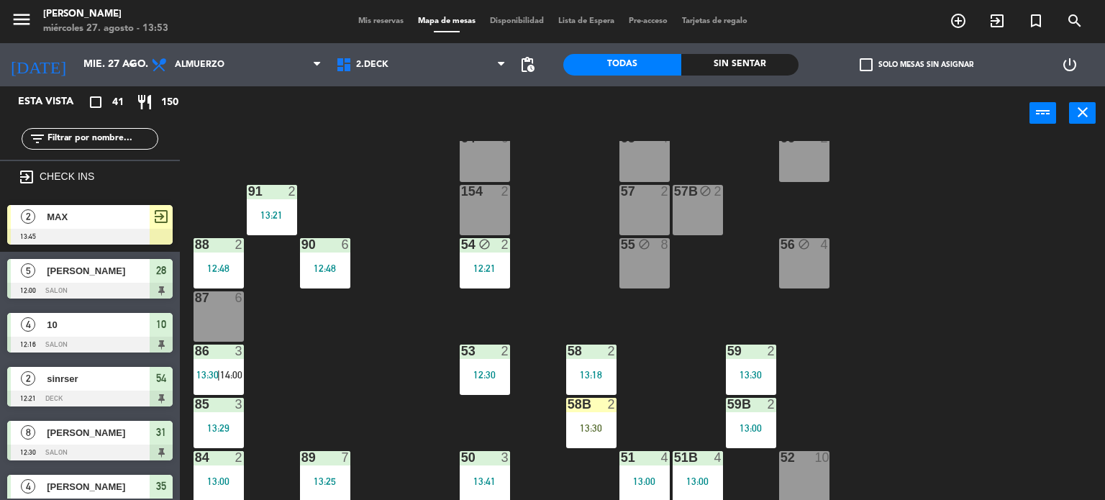
scroll to position [308, 0]
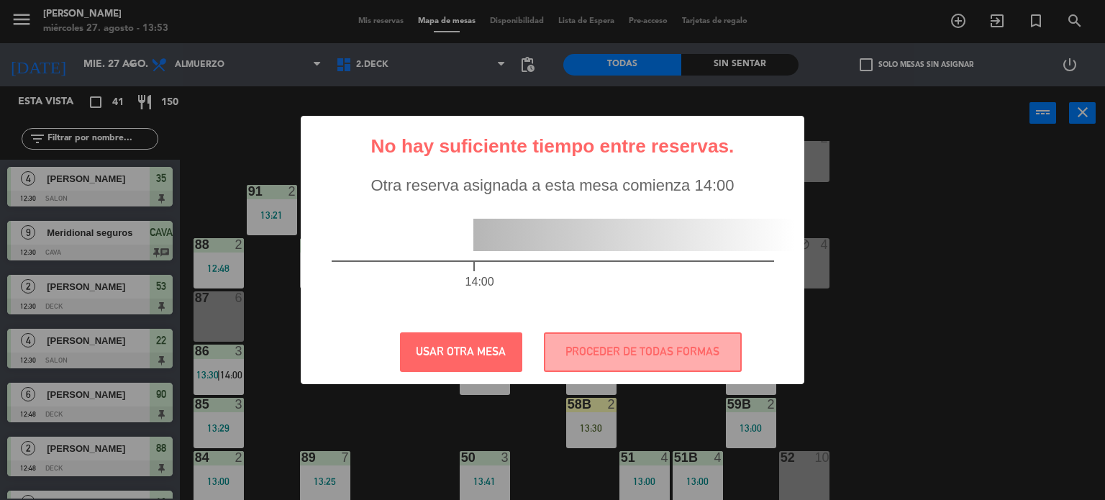
click at [285, 344] on div "? ! i No hay suficiente tiempo entre reservas. × Otra reserva asignada a esta m…" at bounding box center [552, 250] width 1105 height 500
click at [429, 355] on button "USAR OTRA MESA" at bounding box center [461, 352] width 122 height 40
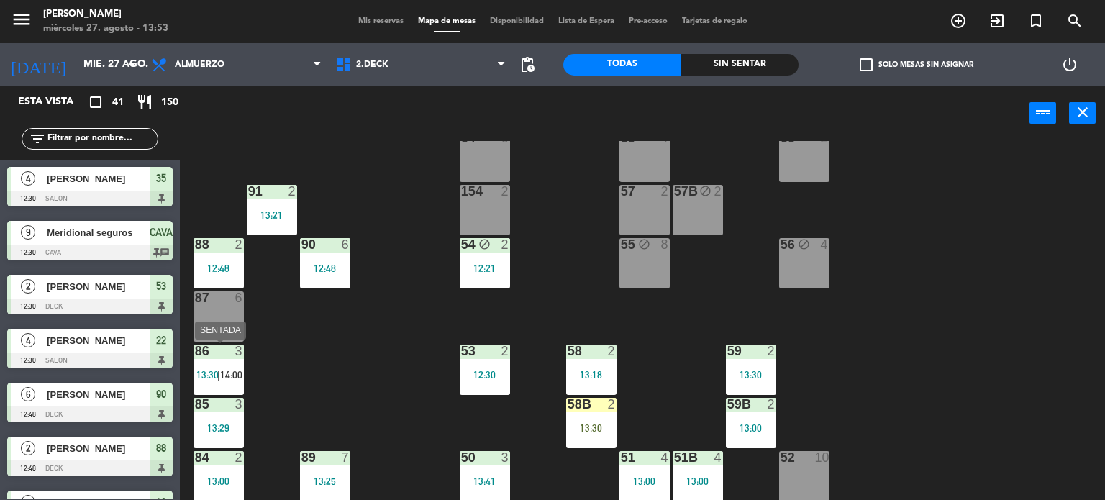
click at [222, 365] on div "86 3 13:30 | 14:00" at bounding box center [219, 370] width 50 height 50
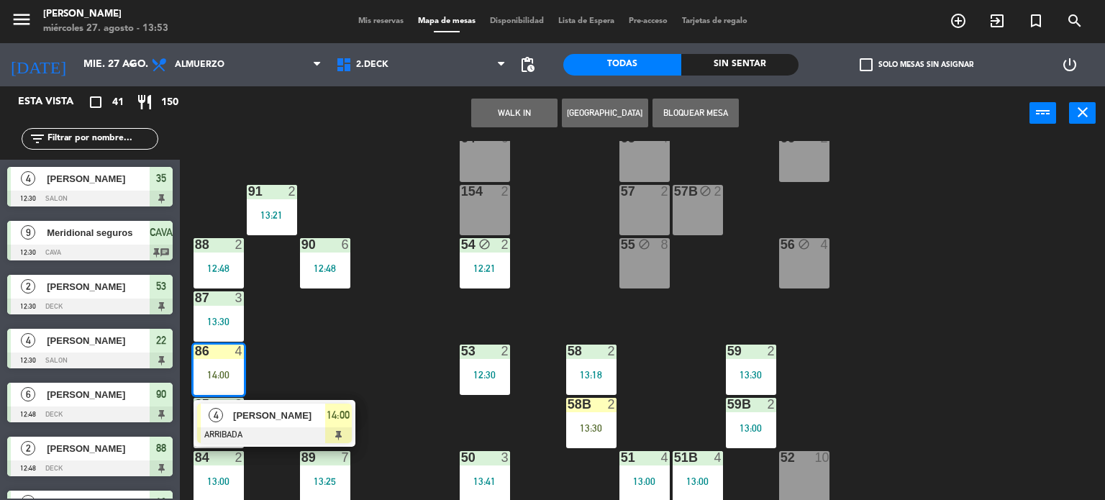
click at [319, 340] on div "71 4 72 4 73 8 70 8 74 2 74B 2 69 2 69B 2 69C 2 78 10 77 10 76 4 68 2 68B 2 68C…" at bounding box center [648, 321] width 914 height 360
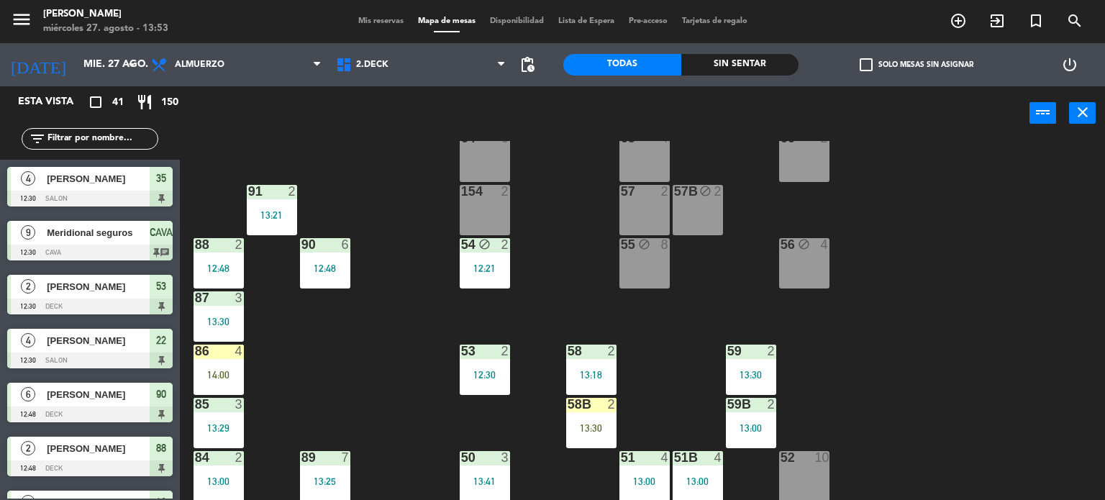
click at [242, 358] on div "86 4 14:00" at bounding box center [219, 370] width 50 height 50
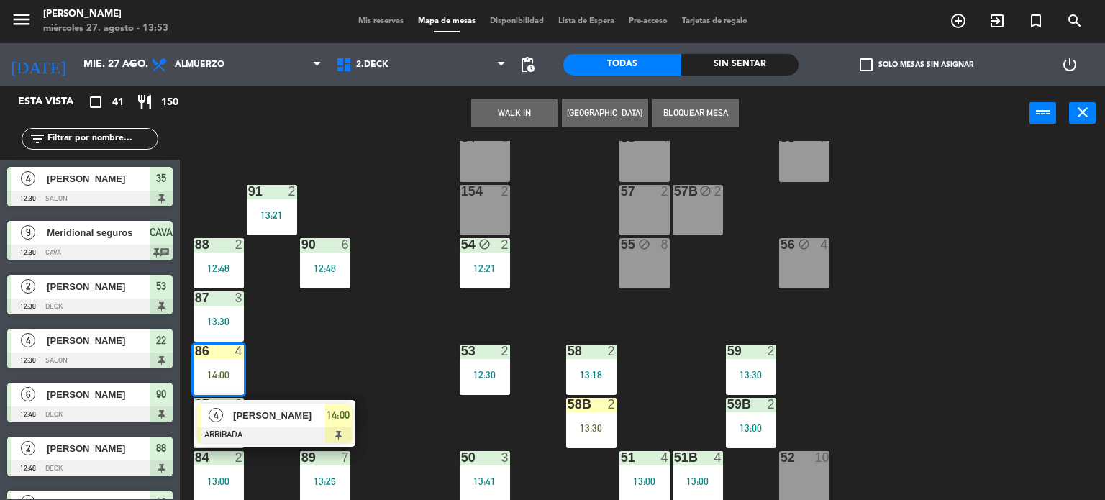
click at [247, 307] on div "71 4 72 4 73 8 70 8 74 2 74B 2 69 2 69B 2 69C 2 78 10 77 10 76 4 68 2 68B 2 68C…" at bounding box center [648, 321] width 914 height 360
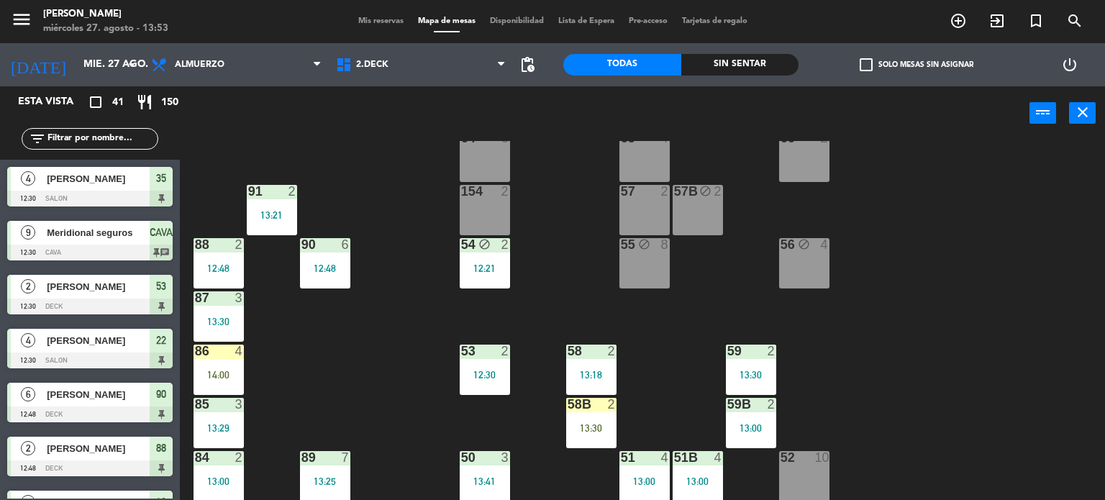
click at [239, 306] on div "87 3 13:30" at bounding box center [219, 316] width 50 height 50
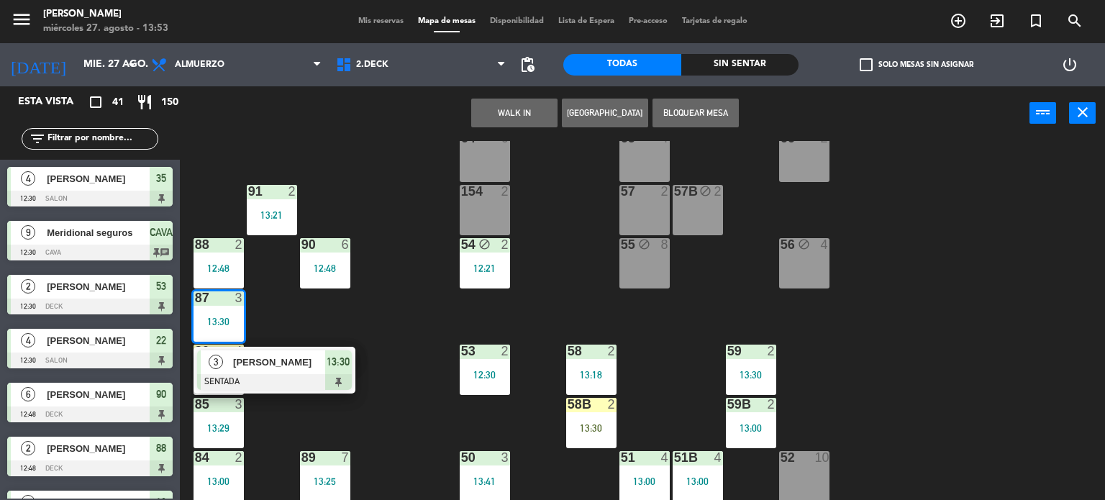
click at [304, 301] on div "71 4 72 4 73 8 70 8 74 2 74B 2 69 2 69B 2 69C 2 78 10 77 10 76 4 68 2 68B 2 68C…" at bounding box center [648, 321] width 914 height 360
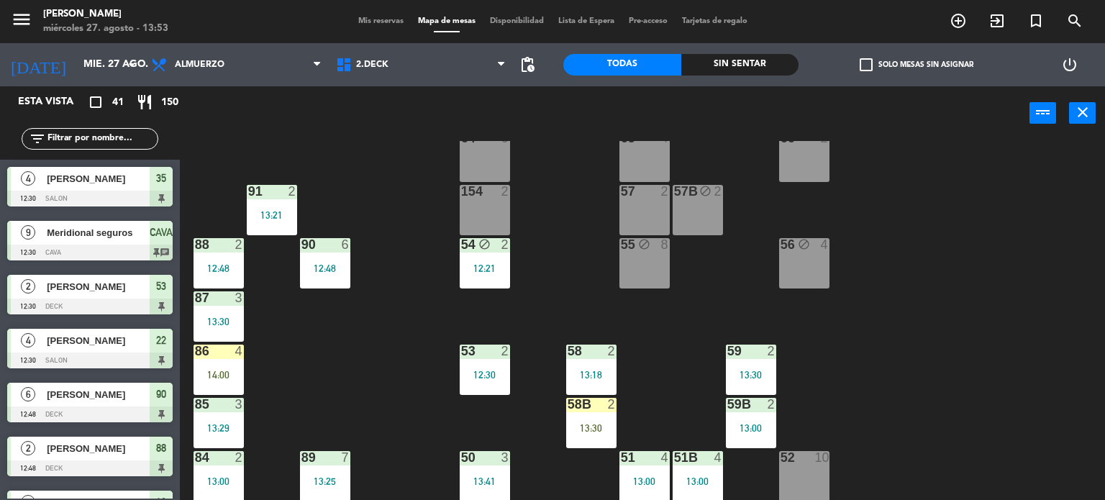
click at [232, 350] on div "4" at bounding box center [243, 351] width 24 height 13
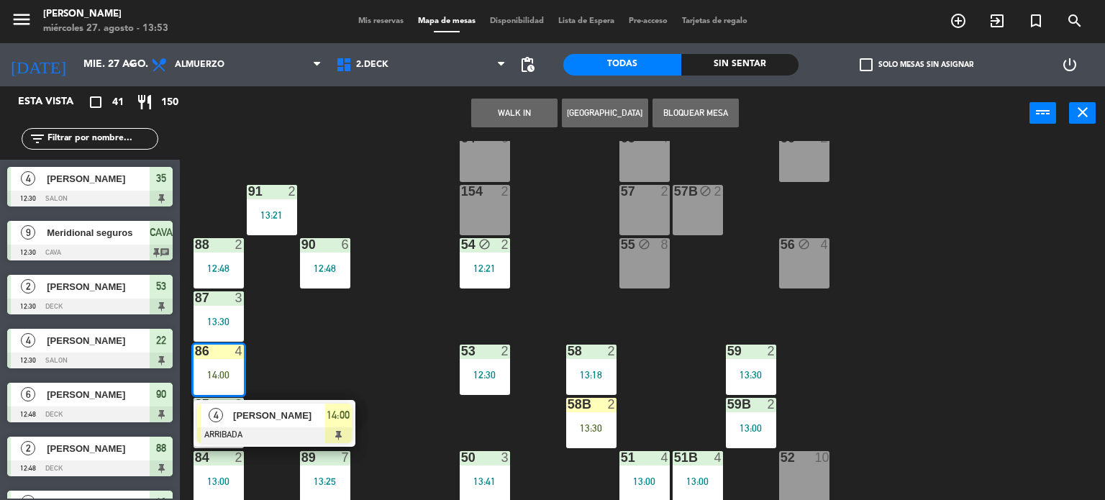
click at [239, 303] on div "3" at bounding box center [239, 297] width 9 height 13
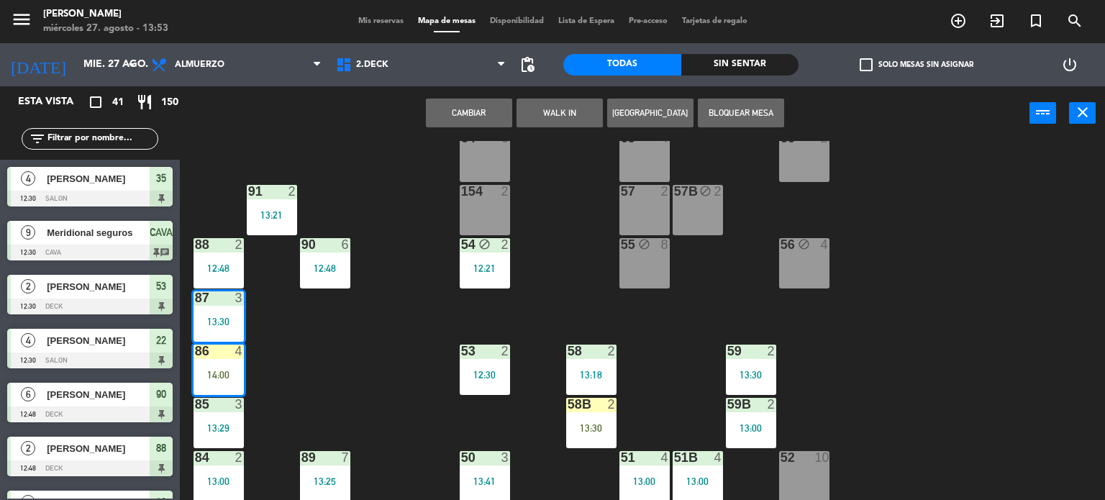
click at [465, 96] on div "Cambiar WALK IN Crear Reserva Bloquear Mesa power_input close" at bounding box center [605, 113] width 850 height 55
click at [459, 106] on button "Cambiar" at bounding box center [469, 113] width 86 height 29
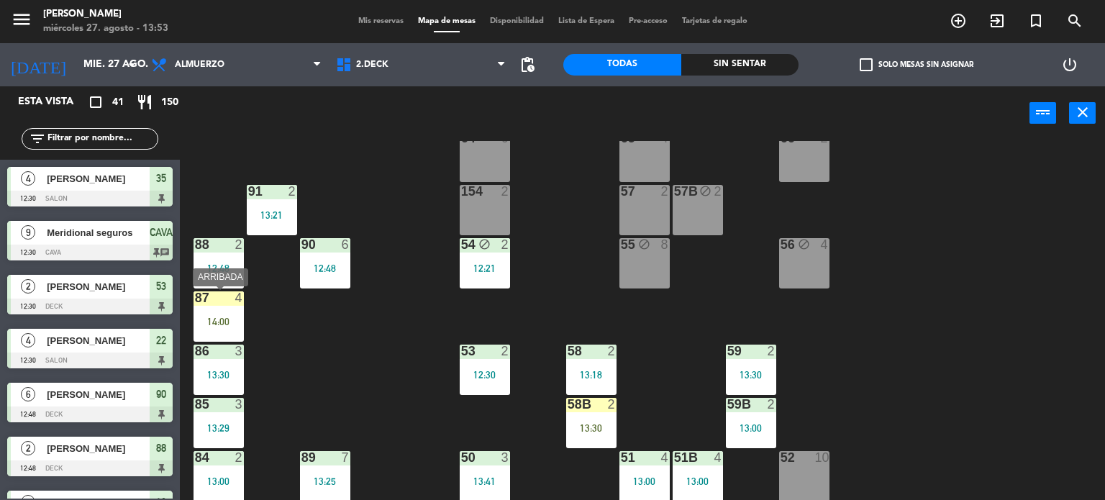
click at [233, 319] on div "14:00" at bounding box center [219, 322] width 50 height 10
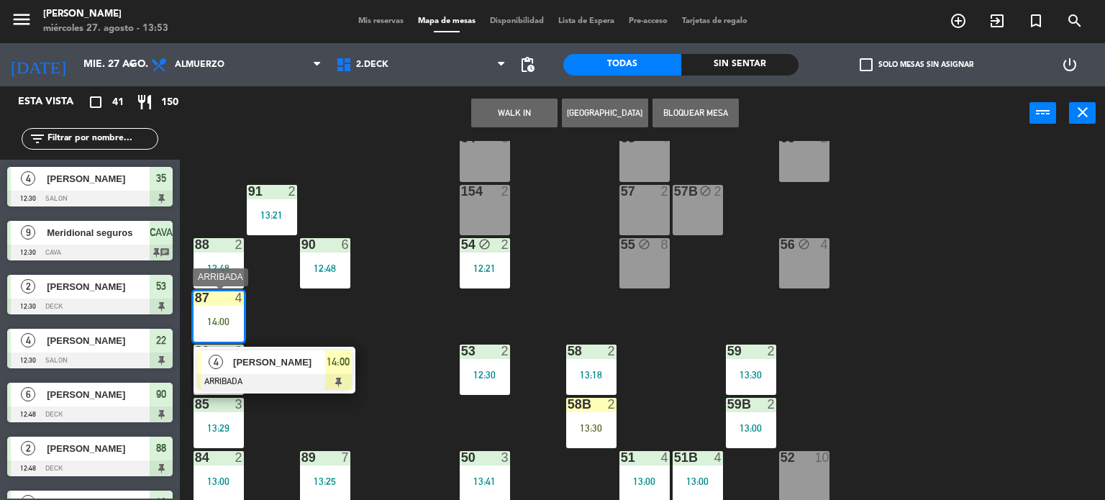
click at [270, 363] on span "[PERSON_NAME]" at bounding box center [279, 362] width 92 height 15
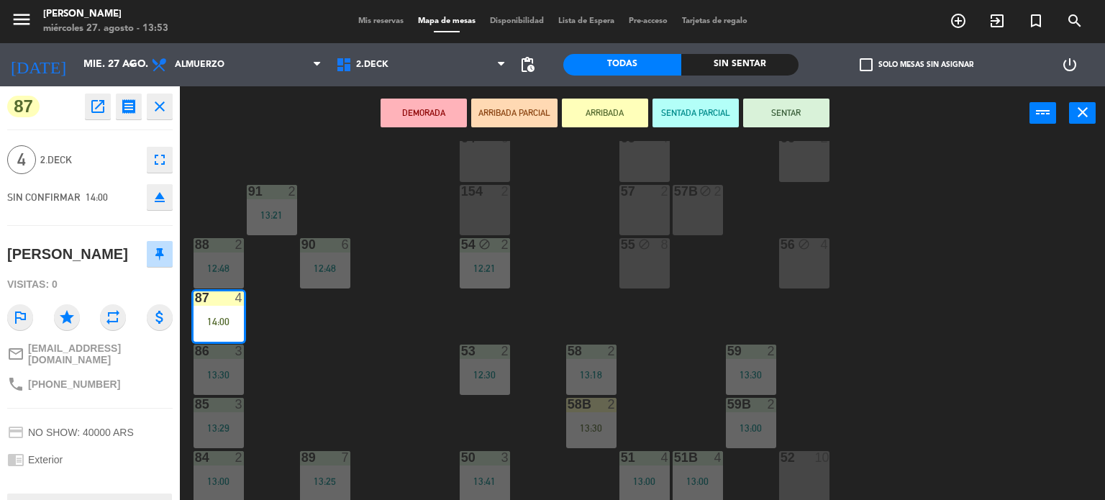
click at [778, 119] on button "SENTAR" at bounding box center [786, 113] width 86 height 29
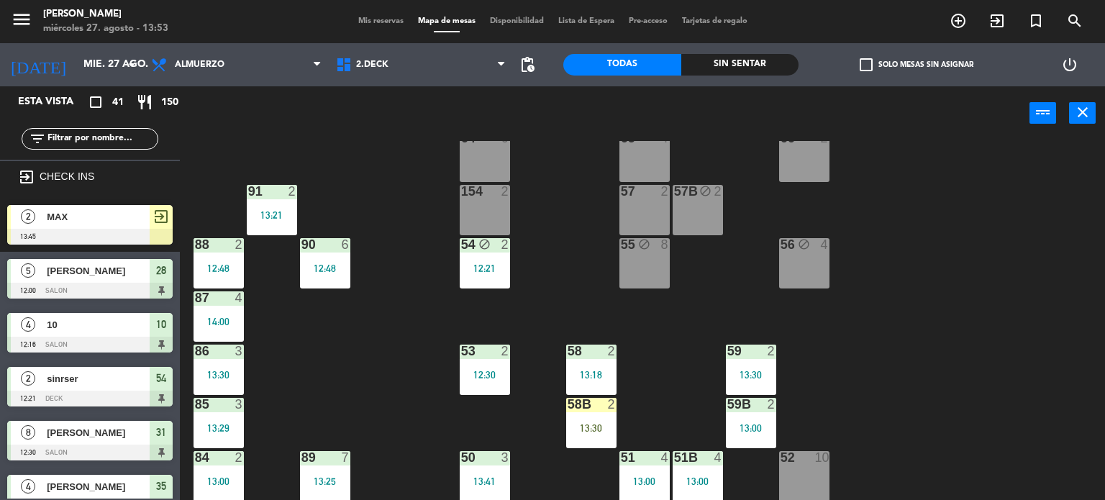
scroll to position [578, 0]
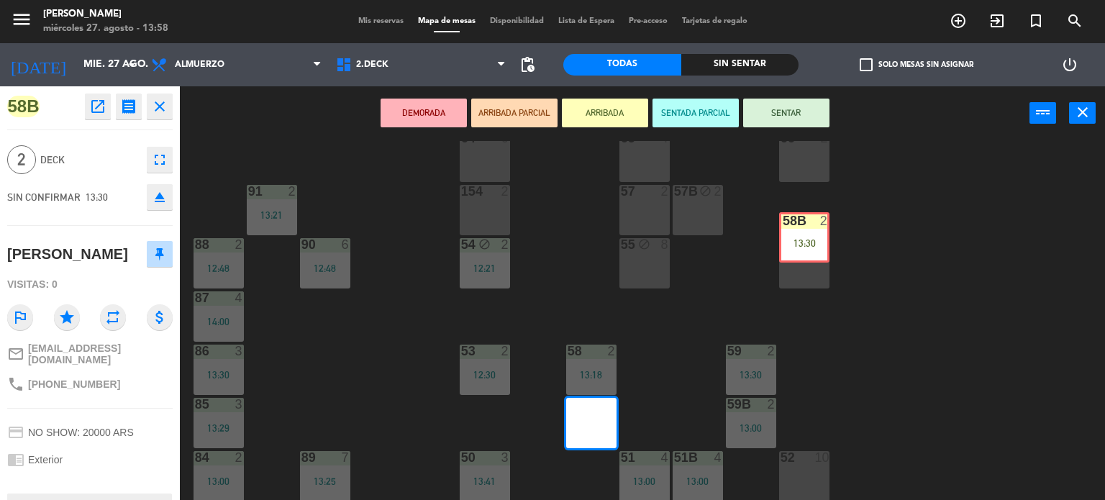
drag, startPoint x: 578, startPoint y: 420, endPoint x: 812, endPoint y: 253, distance: 287.1
click at [791, 253] on div "71 4 72 4 73 8 70 8 74 2 74B 2 69 2 69B 2 69C 2 78 10 77 10 76 4 68 2 68B 2 68C…" at bounding box center [648, 321] width 914 height 360
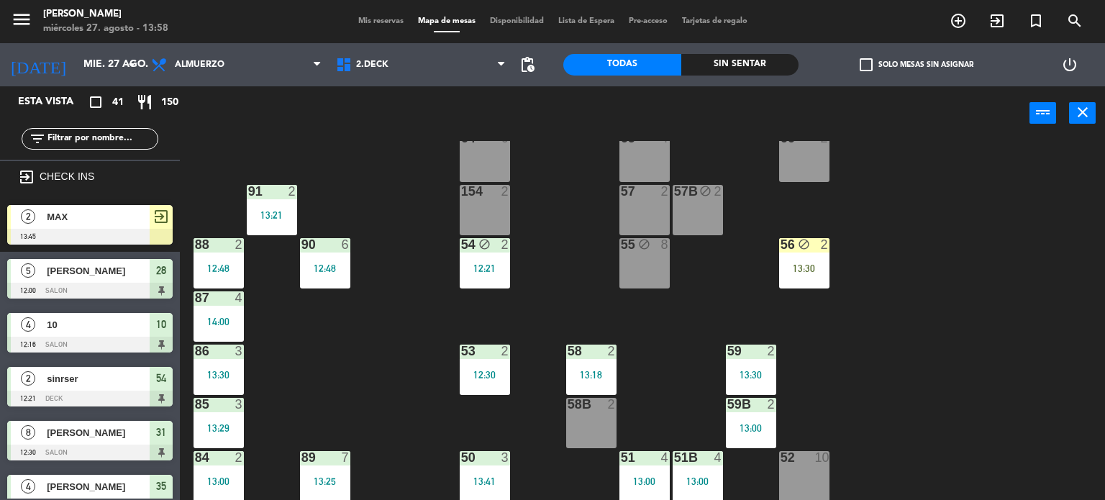
scroll to position [362, 0]
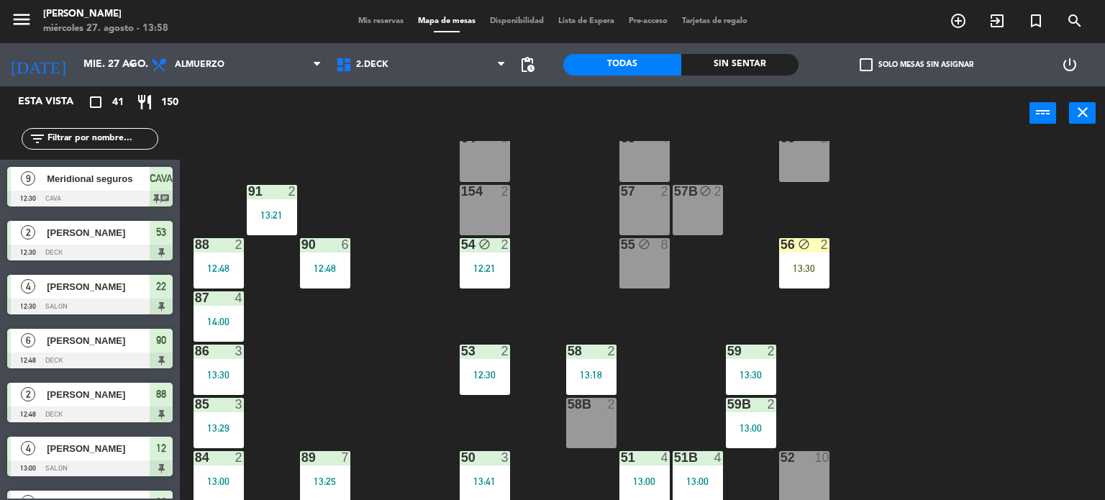
drag, startPoint x: 1004, startPoint y: 2, endPoint x: 1000, endPoint y: 12, distance: 10.7
click at [1003, 6] on div "menu [PERSON_NAME] miércoles 27. agosto - 13:58 Mis reservas Mapa de mesas Disp…" at bounding box center [552, 21] width 1105 height 43
click at [999, 14] on icon "exit_to_app" at bounding box center [996, 20] width 17 height 17
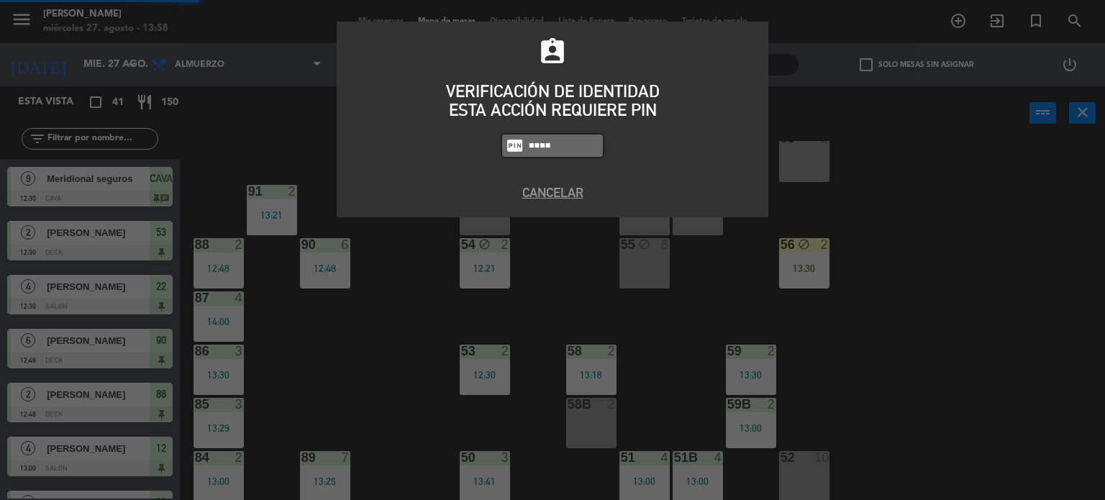
type input "4307"
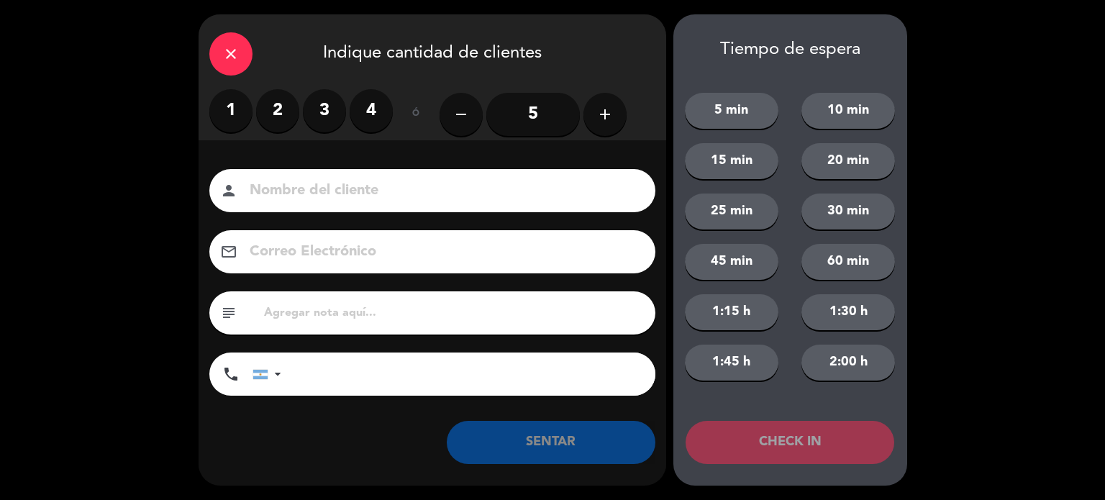
click at [282, 129] on label "2" at bounding box center [277, 110] width 43 height 43
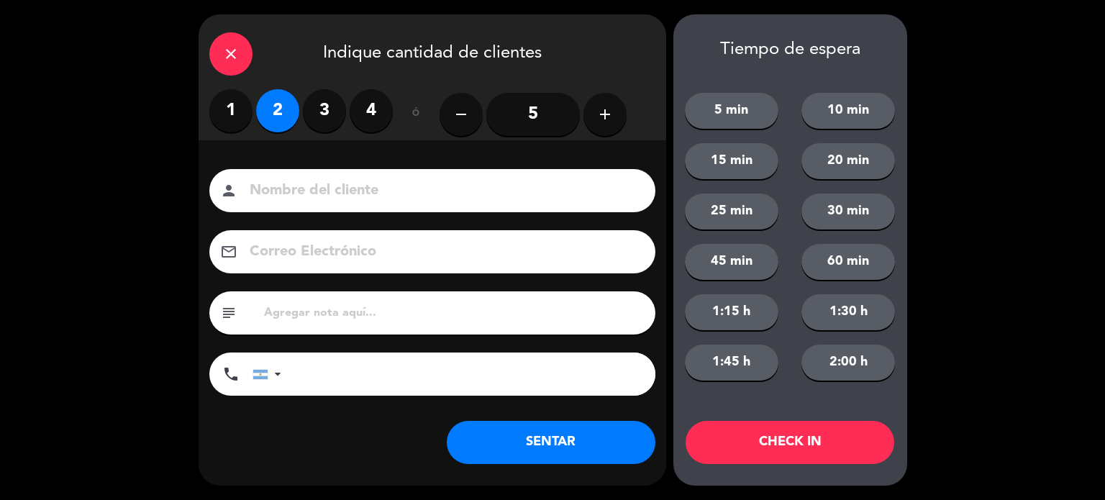
click at [297, 192] on input at bounding box center [442, 190] width 388 height 25
type input "[PERSON_NAME]"
click at [832, 463] on button "CHECK IN" at bounding box center [790, 442] width 209 height 43
click at [199, 38] on div "close Indique cantidad de clientes" at bounding box center [433, 51] width 468 height 75
click at [219, 50] on div "close" at bounding box center [230, 53] width 43 height 43
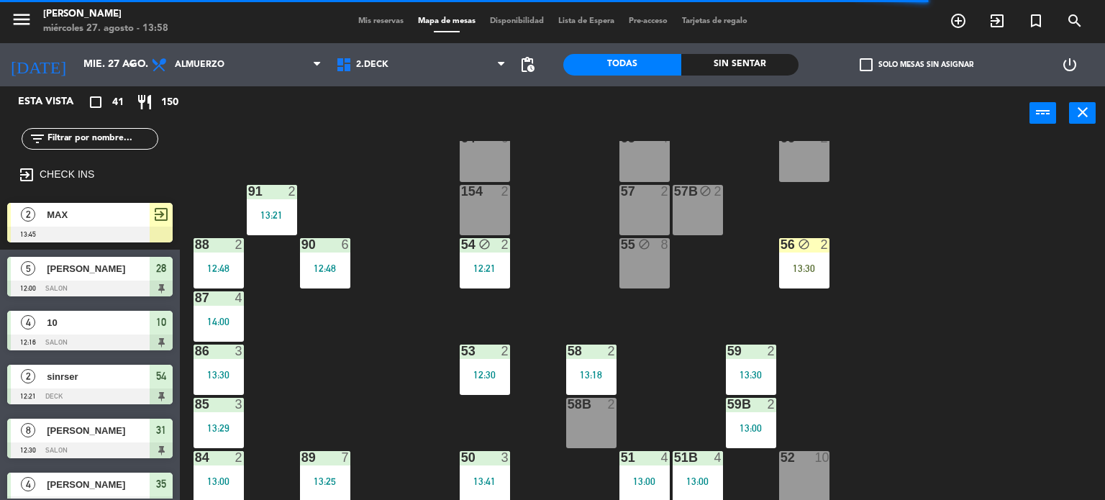
scroll to position [0, 0]
